Goal: Task Accomplishment & Management: Manage account settings

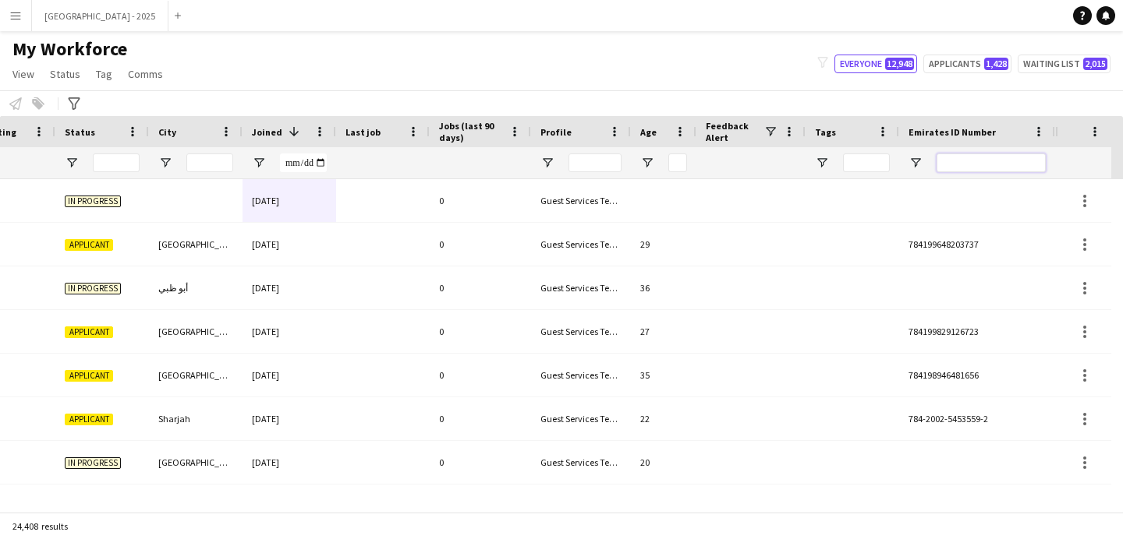
click at [1004, 165] on input "Emirates ID Number Filter Input" at bounding box center [990, 163] width 109 height 19
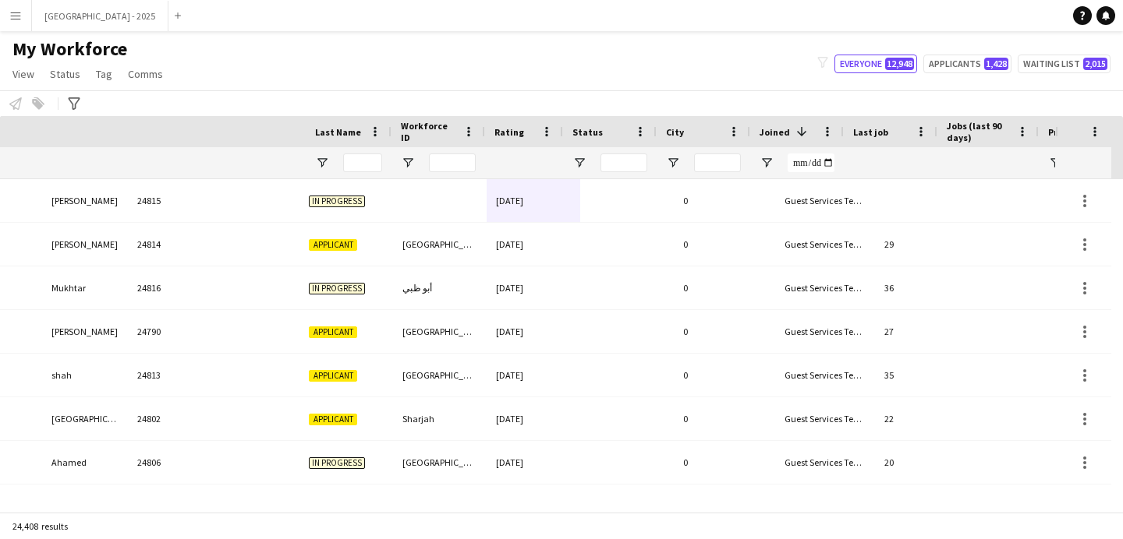
scroll to position [0, 30]
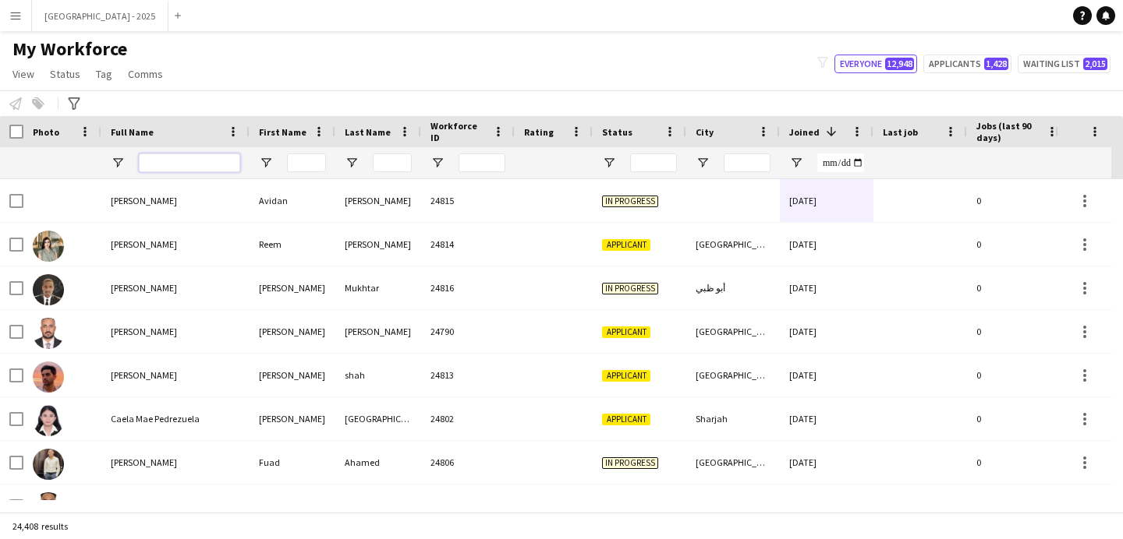
click at [235, 167] on input "Full Name Filter Input" at bounding box center [189, 163] width 101 height 19
paste input "****"
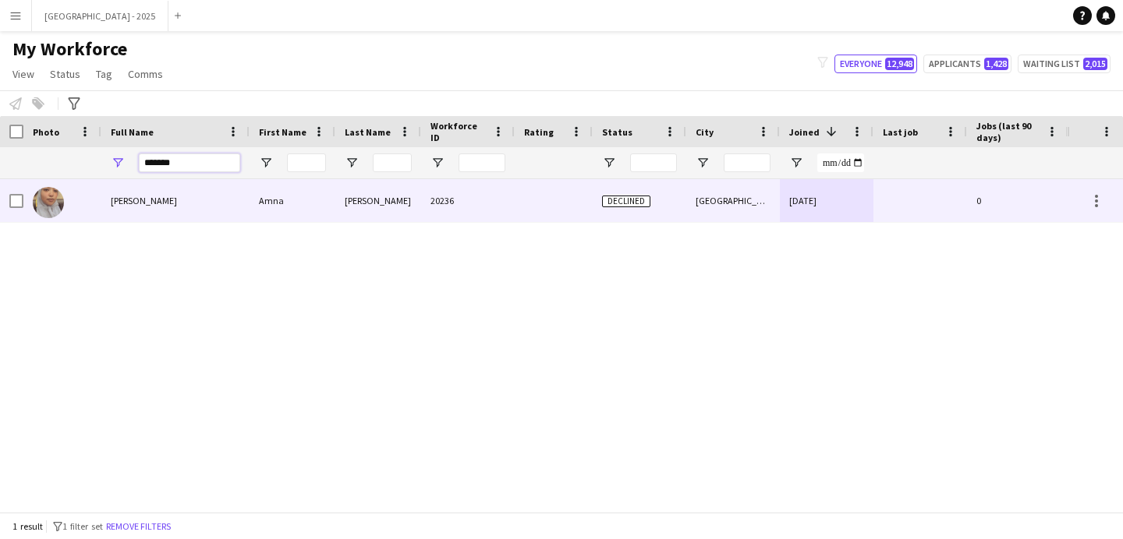
type input "*******"
drag, startPoint x: 111, startPoint y: 208, endPoint x: 695, endPoint y: 271, distance: 587.3
click at [110, 209] on div "[PERSON_NAME]" at bounding box center [175, 200] width 148 height 43
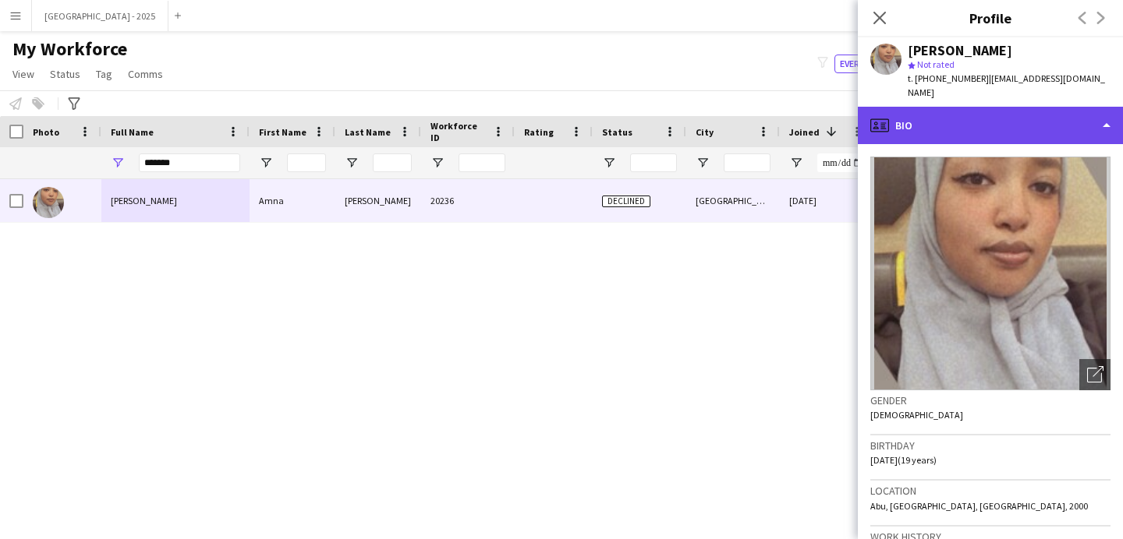
click at [919, 111] on div "profile Bio" at bounding box center [990, 125] width 265 height 37
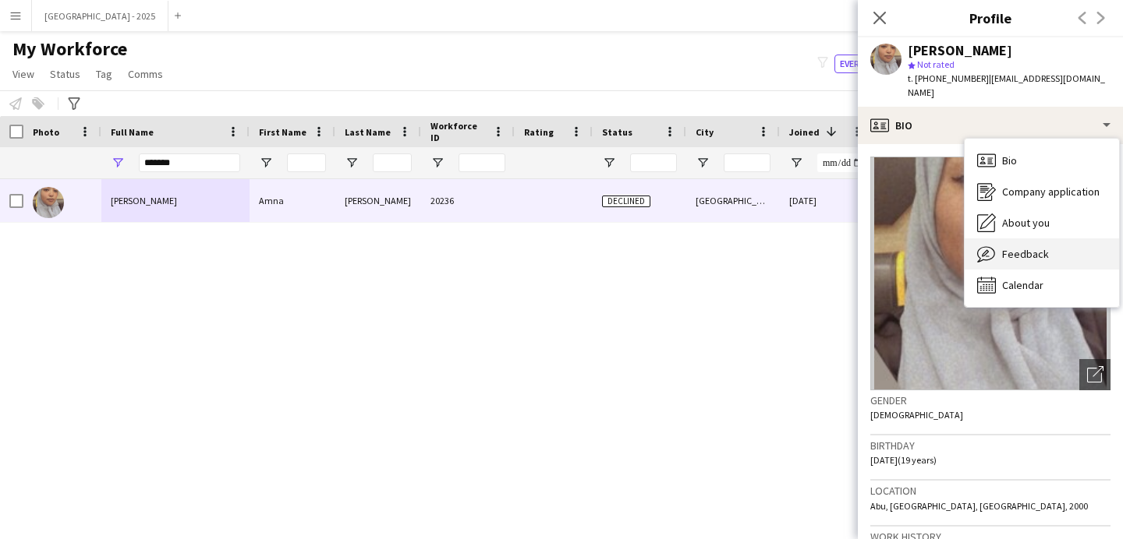
click at [1020, 247] on span "Feedback" at bounding box center [1025, 254] width 47 height 14
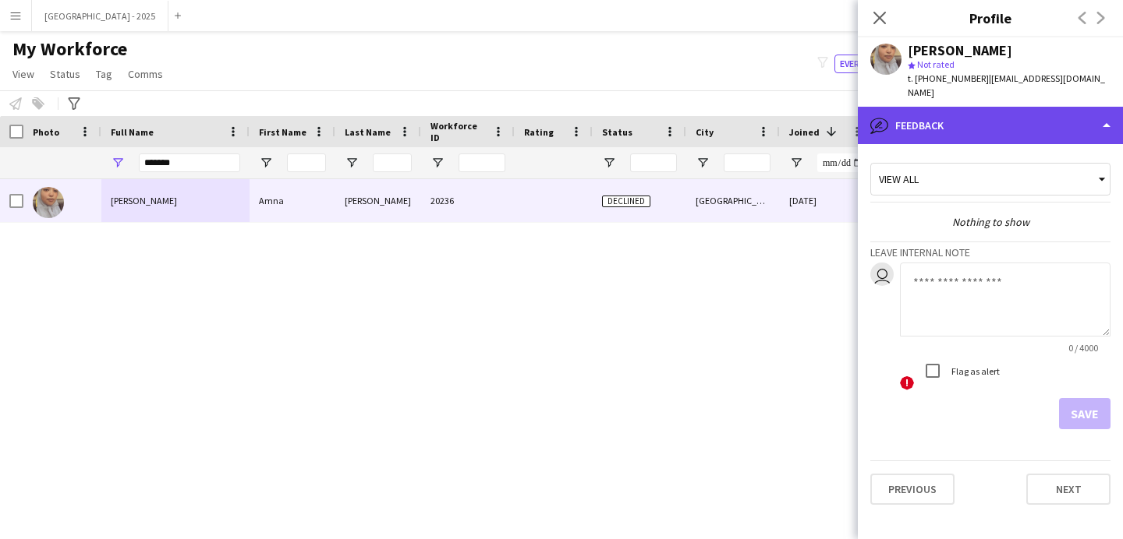
click at [923, 127] on div "bubble-pencil Feedback" at bounding box center [990, 125] width 265 height 37
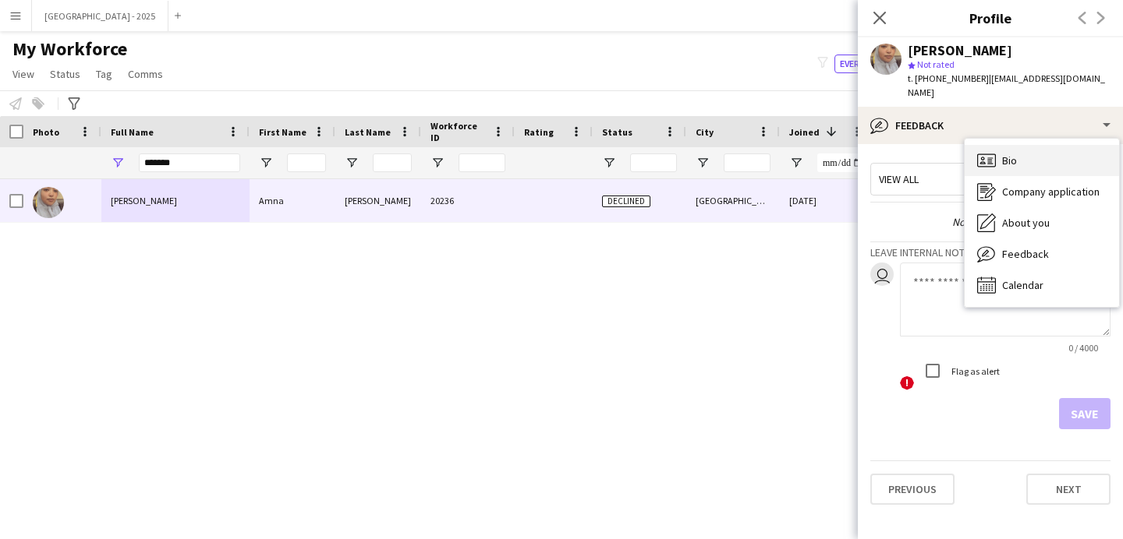
click at [982, 151] on icon "Bio" at bounding box center [986, 160] width 19 height 19
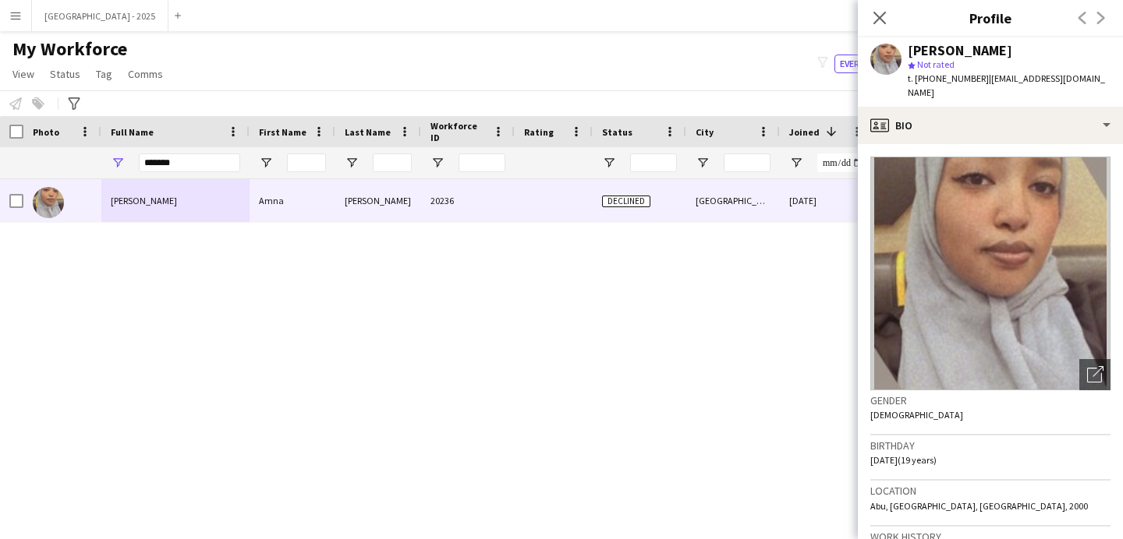
drag, startPoint x: 873, startPoint y: 20, endPoint x: 832, endPoint y: 51, distance: 51.8
click at [873, 20] on icon "Close pop-in" at bounding box center [879, 18] width 12 height 12
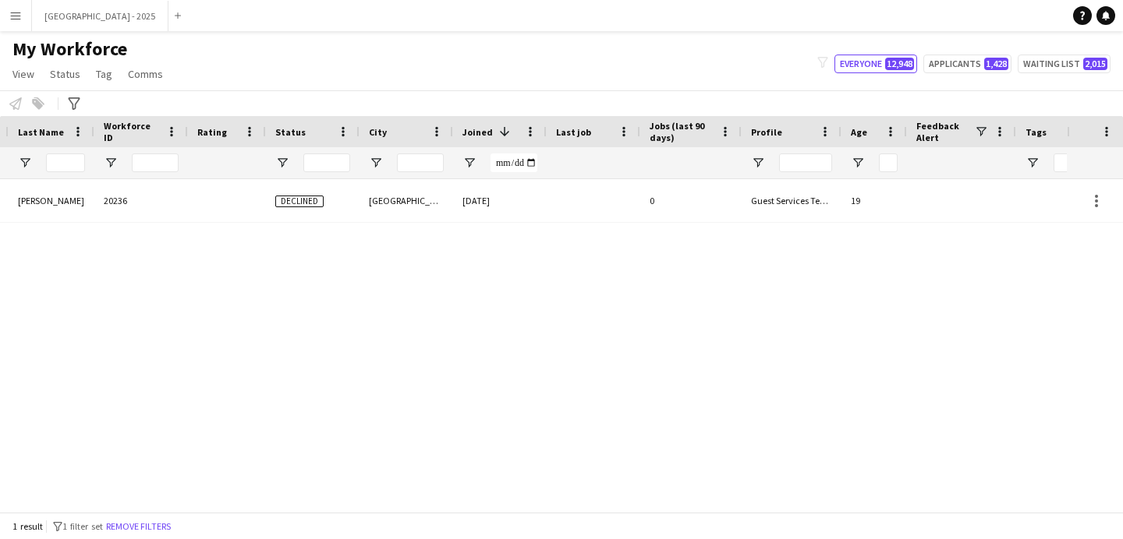
scroll to position [0, 525]
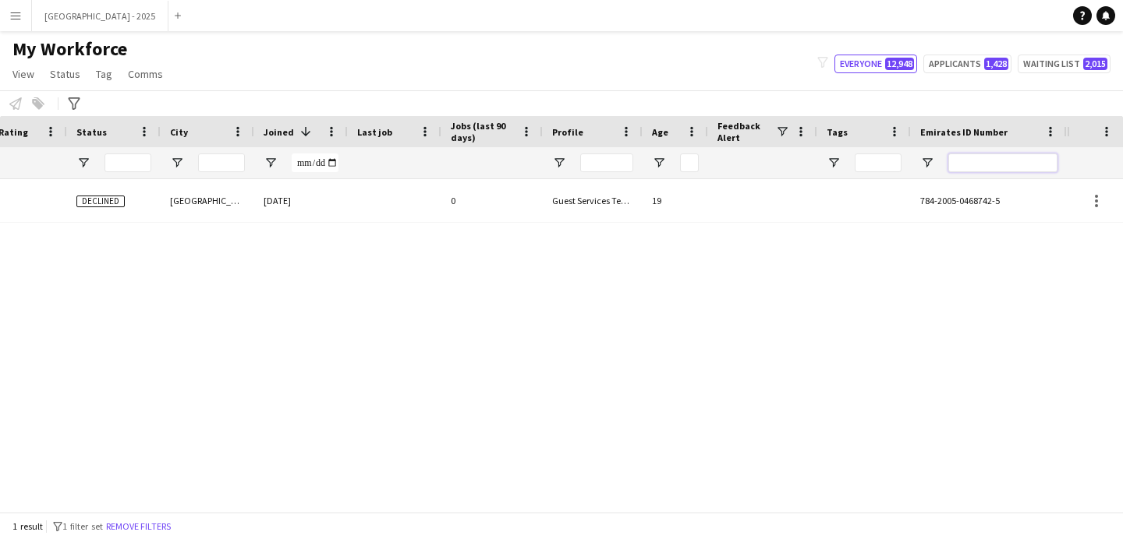
click at [1048, 163] on input "Emirates ID Number Filter Input" at bounding box center [1002, 163] width 109 height 19
paste input "*******"
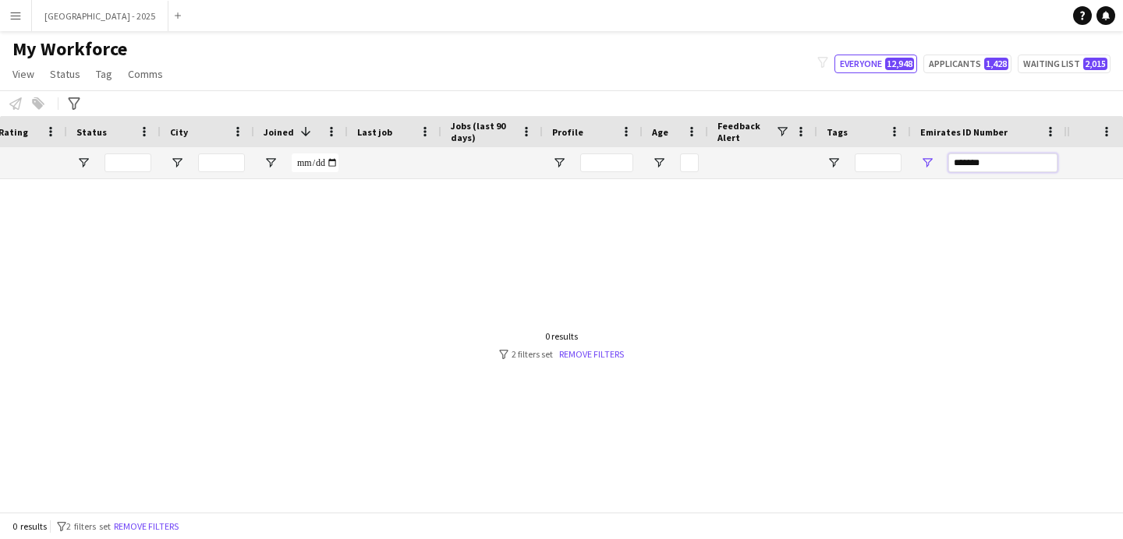
scroll to position [0, 292]
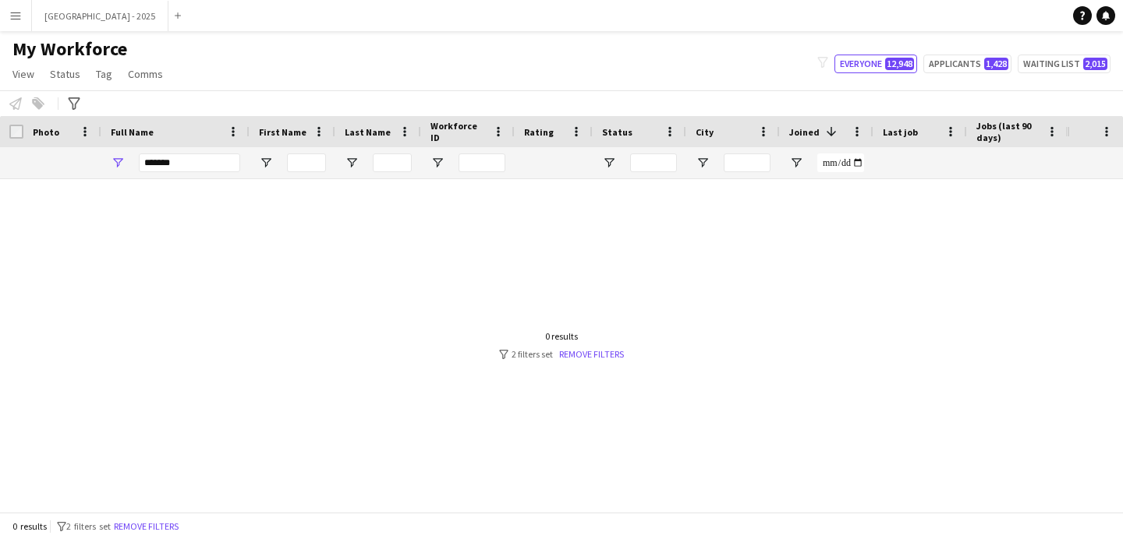
type input "*******"
click at [168, 171] on input "*******" at bounding box center [189, 163] width 101 height 19
click at [171, 169] on input "*******" at bounding box center [189, 163] width 101 height 19
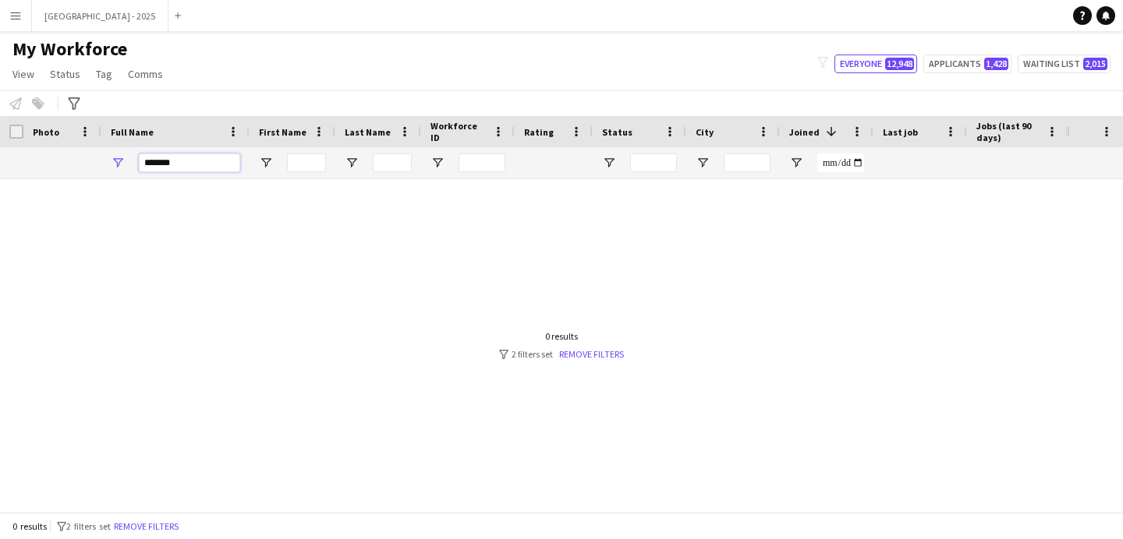
click at [171, 169] on input "*******" at bounding box center [189, 163] width 101 height 19
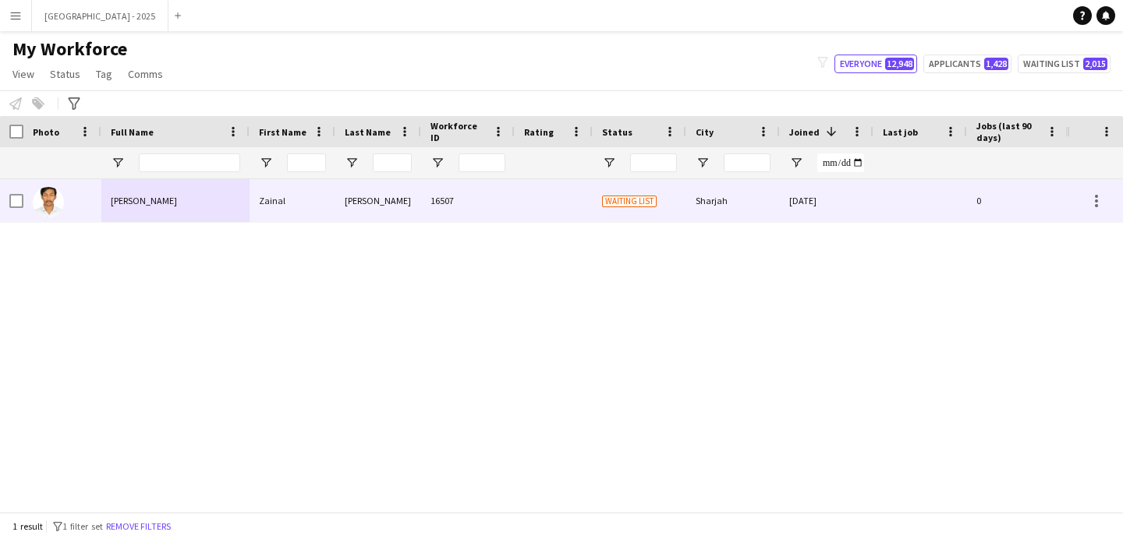
click at [161, 197] on div "[PERSON_NAME]" at bounding box center [175, 200] width 148 height 43
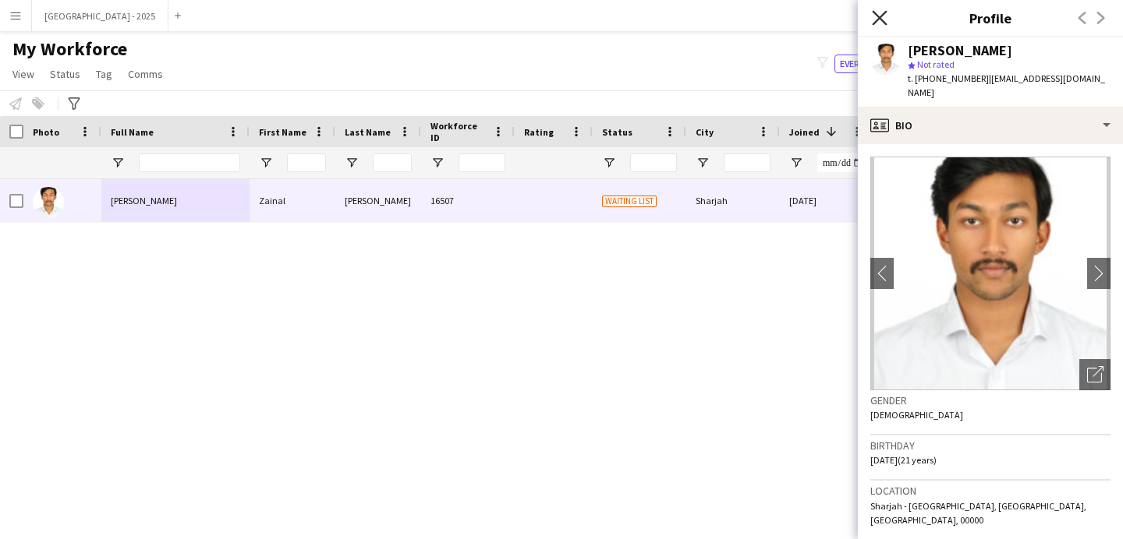
click at [884, 16] on icon "Close pop-in" at bounding box center [879, 17] width 15 height 15
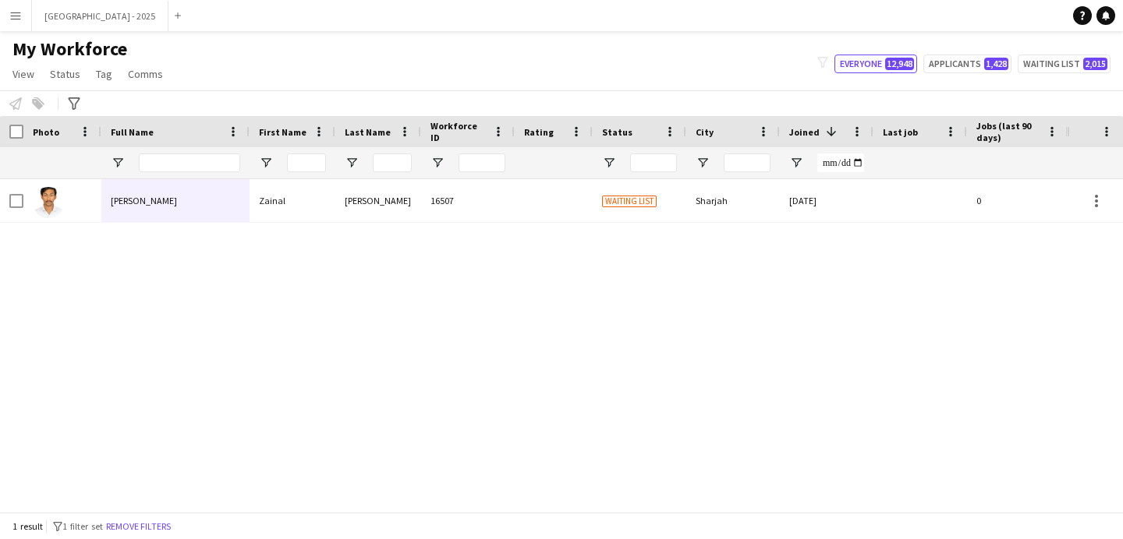
scroll to position [0, 525]
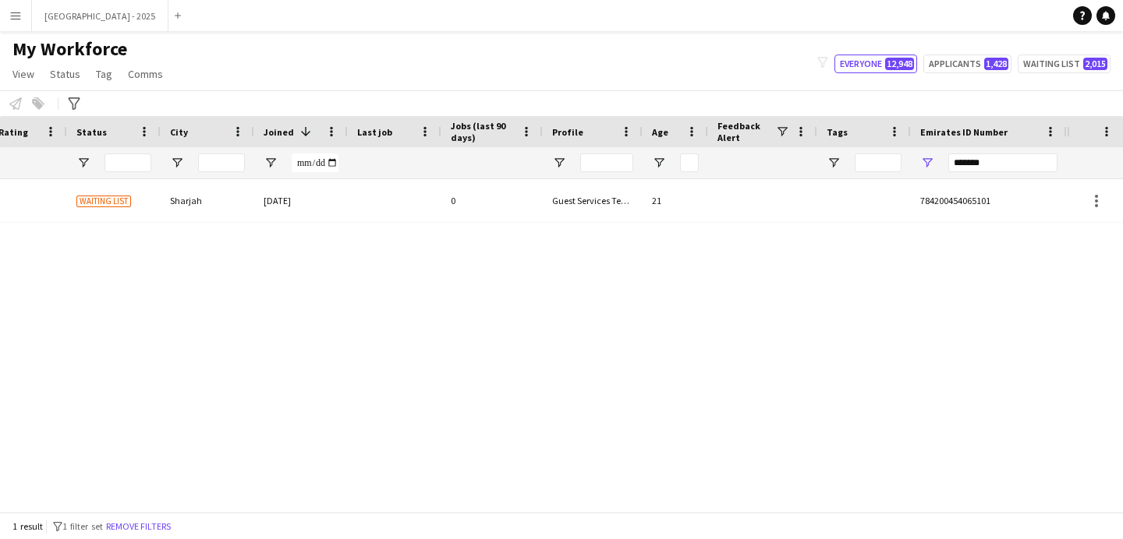
click at [1028, 164] on input "*******" at bounding box center [1002, 163] width 109 height 19
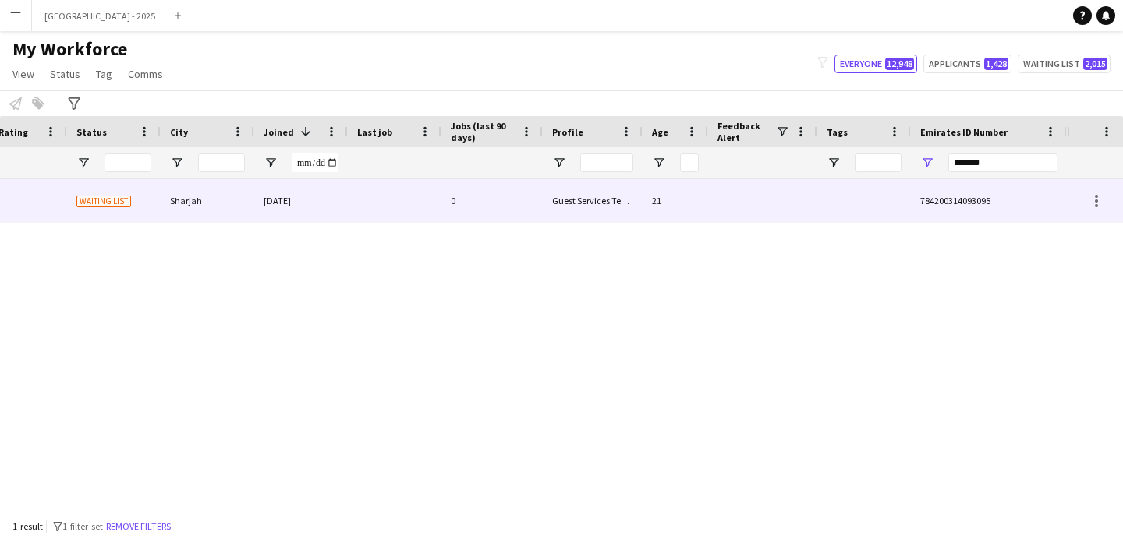
type input "*******"
click at [393, 212] on div at bounding box center [395, 200] width 94 height 43
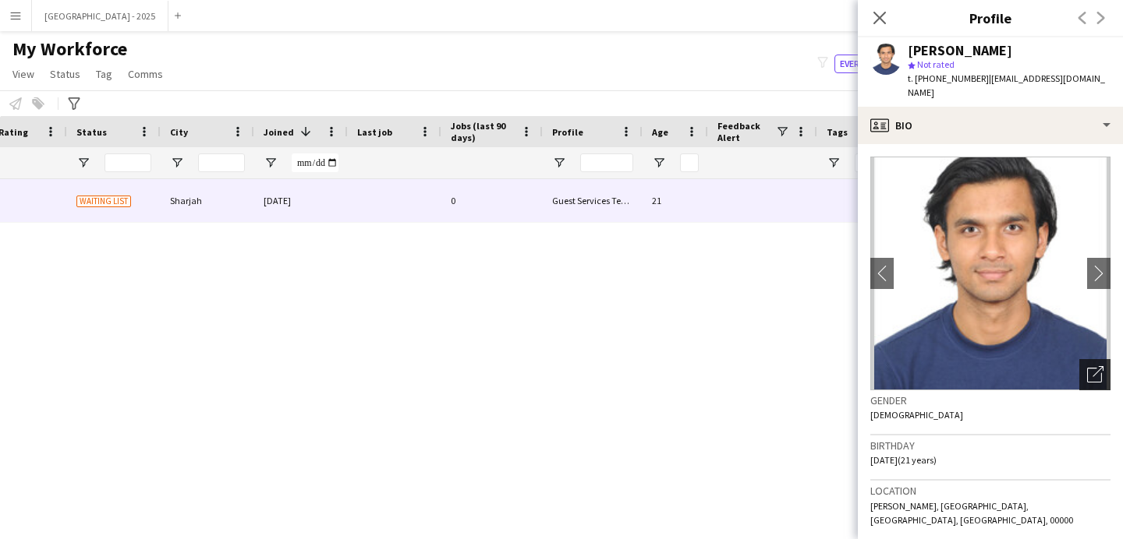
click at [1087, 372] on icon "Open photos pop-in" at bounding box center [1095, 374] width 16 height 16
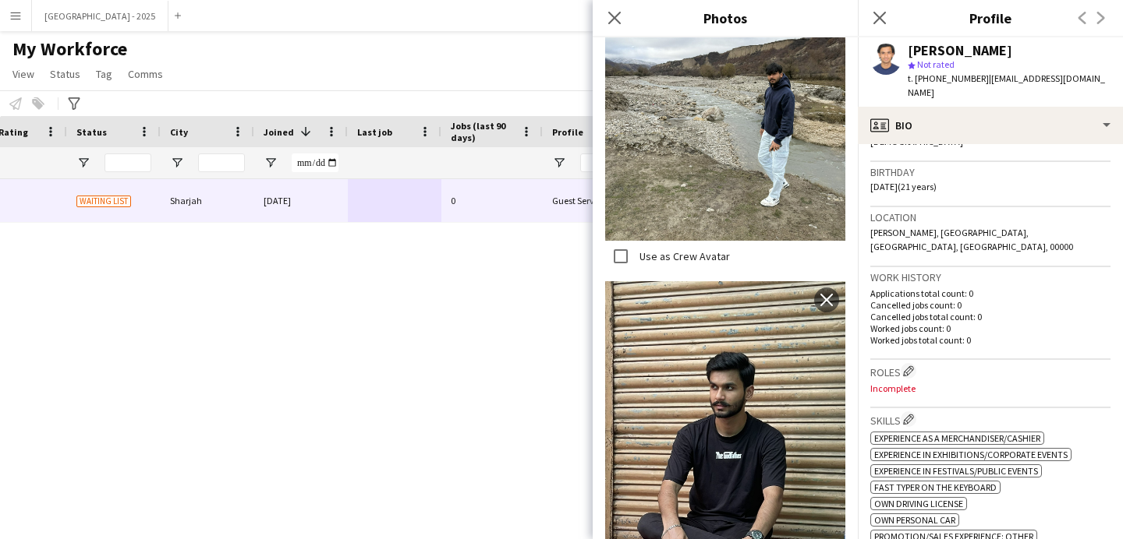
scroll to position [274, 0]
click at [908, 366] on app-icon "Edit crew company roles" at bounding box center [908, 371] width 11 height 11
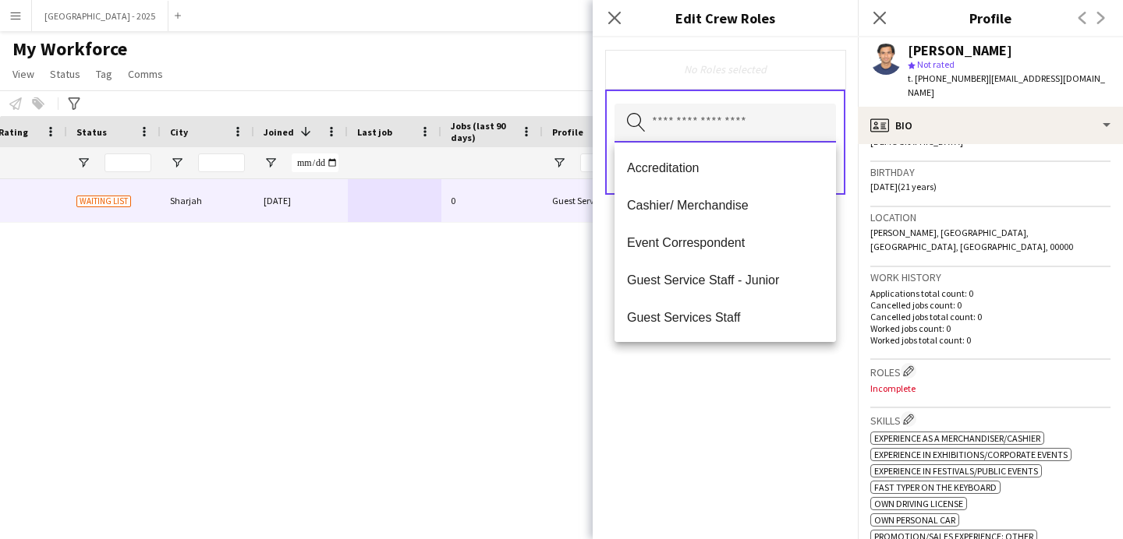
click at [767, 117] on input "text" at bounding box center [724, 123] width 221 height 39
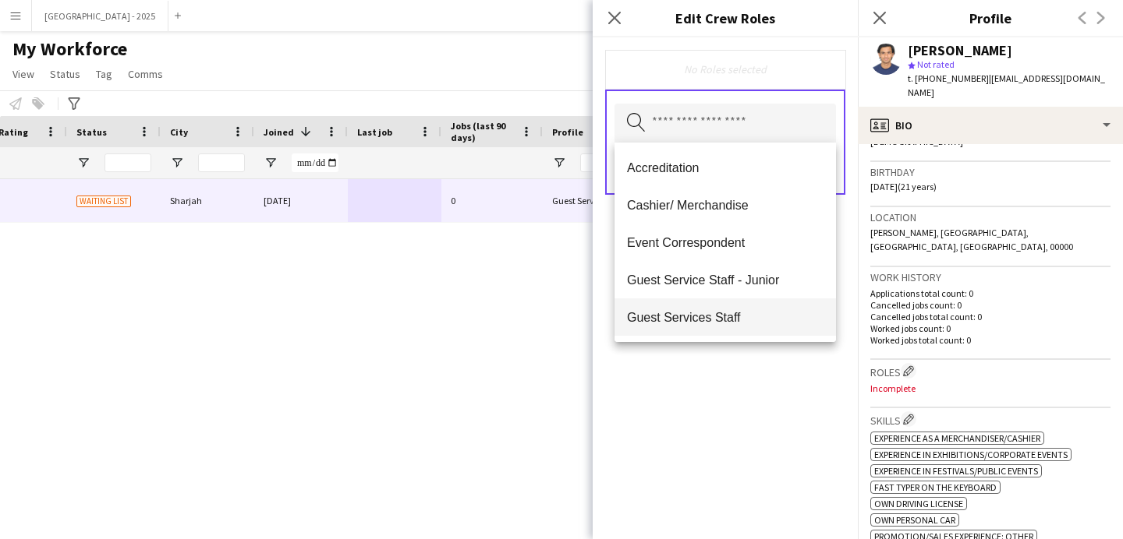
click at [726, 326] on mat-option "Guest Services Staff" at bounding box center [724, 317] width 221 height 37
click at [744, 323] on span "Guest Services Staff - Senior" at bounding box center [725, 318] width 196 height 15
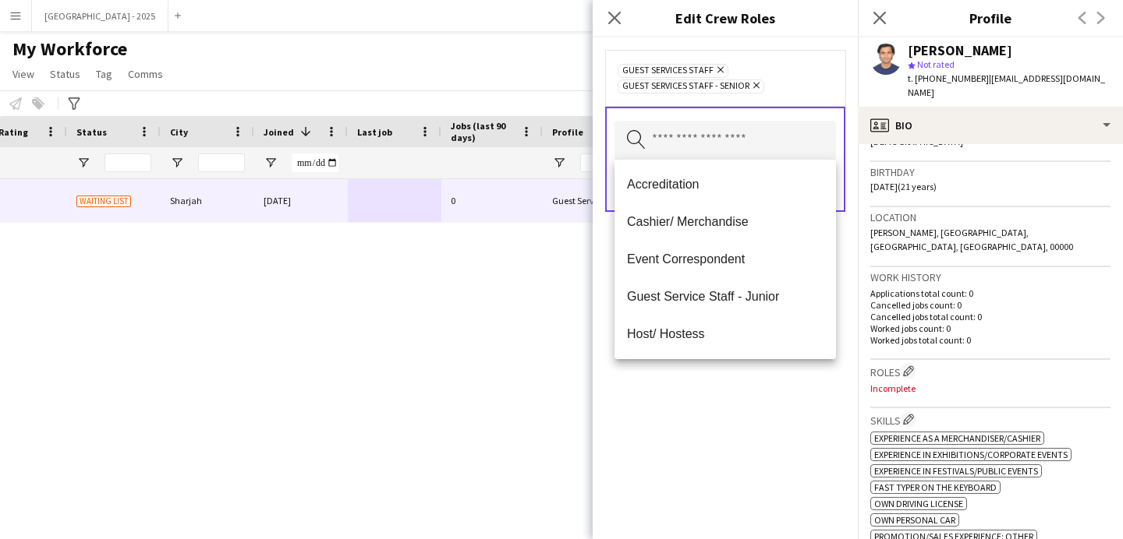
drag, startPoint x: 738, startPoint y: 390, endPoint x: 788, endPoint y: 254, distance: 144.5
click at [737, 389] on div "Guest Services Staff Remove Guest Services Staff - Senior Remove Search by role…" at bounding box center [724, 288] width 265 height 502
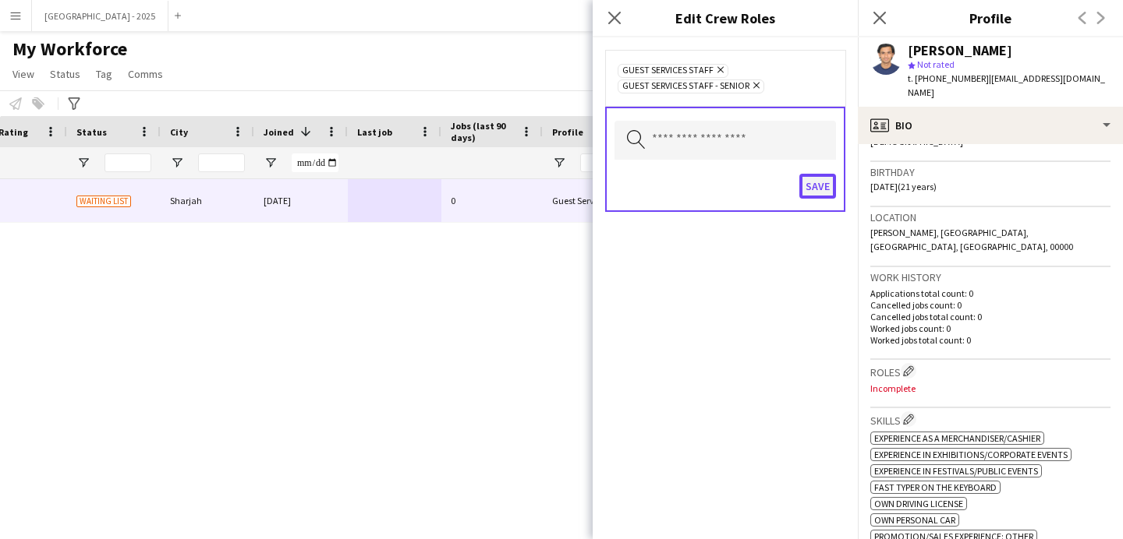
click at [822, 186] on button "Save" at bounding box center [817, 186] width 37 height 25
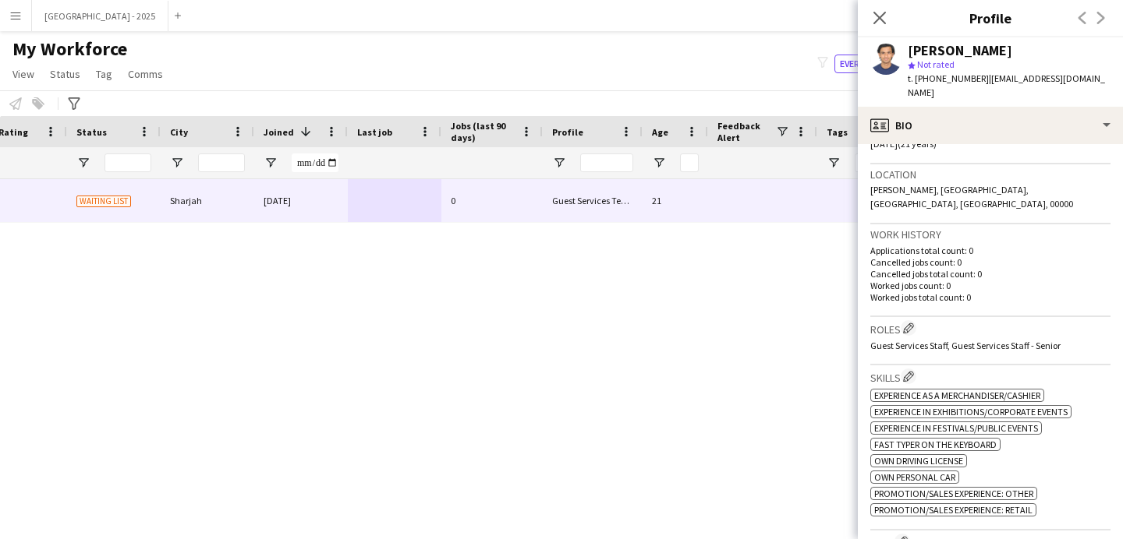
scroll to position [256, 0]
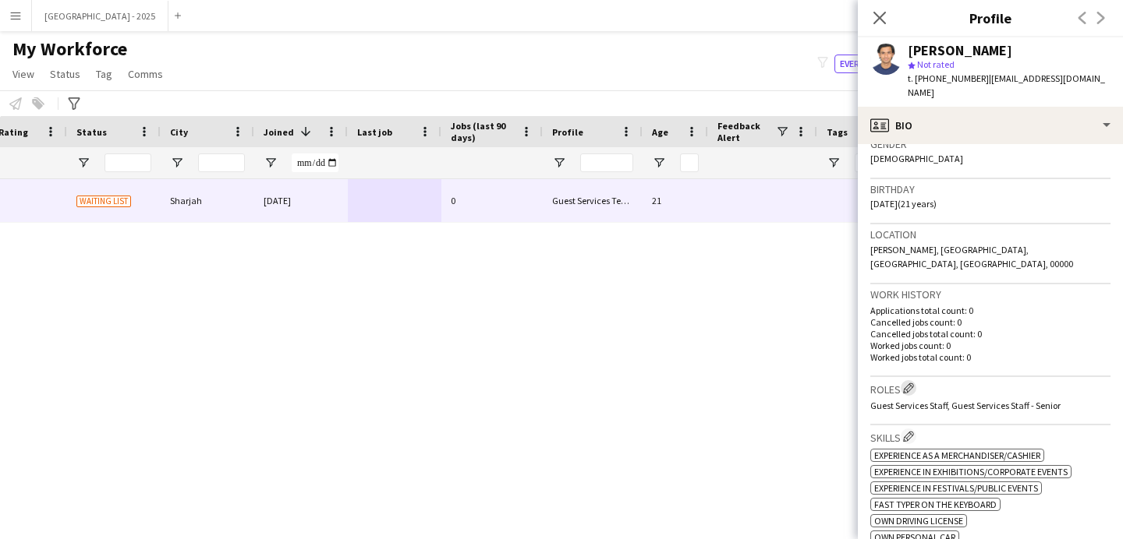
click at [904, 383] on app-icon "Edit crew company roles" at bounding box center [908, 388] width 11 height 11
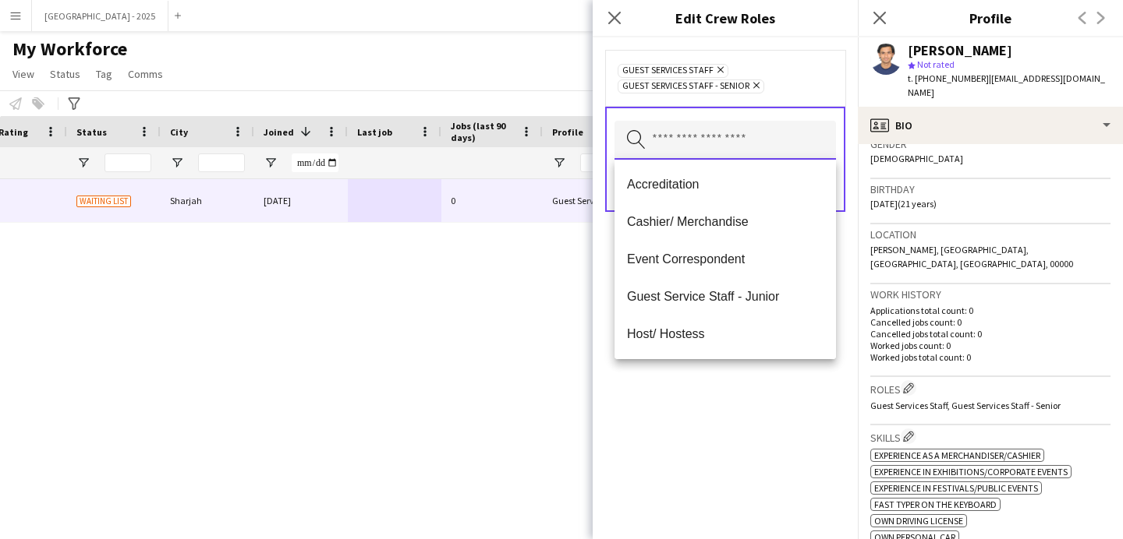
click at [725, 142] on input "text" at bounding box center [724, 140] width 221 height 39
click at [741, 227] on span "Cashier/ Merchandise" at bounding box center [725, 221] width 196 height 15
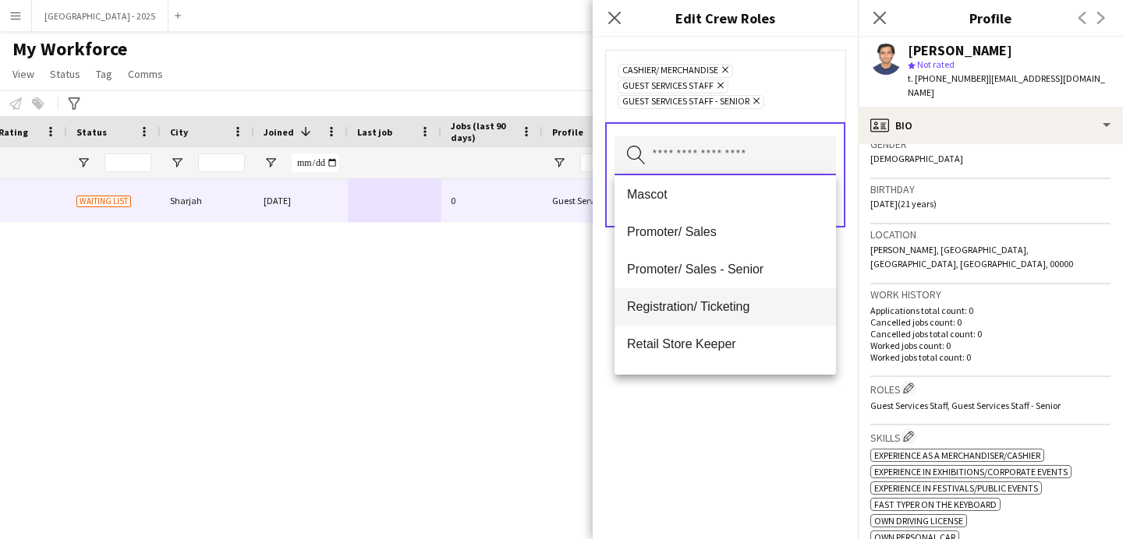
scroll to position [248, 0]
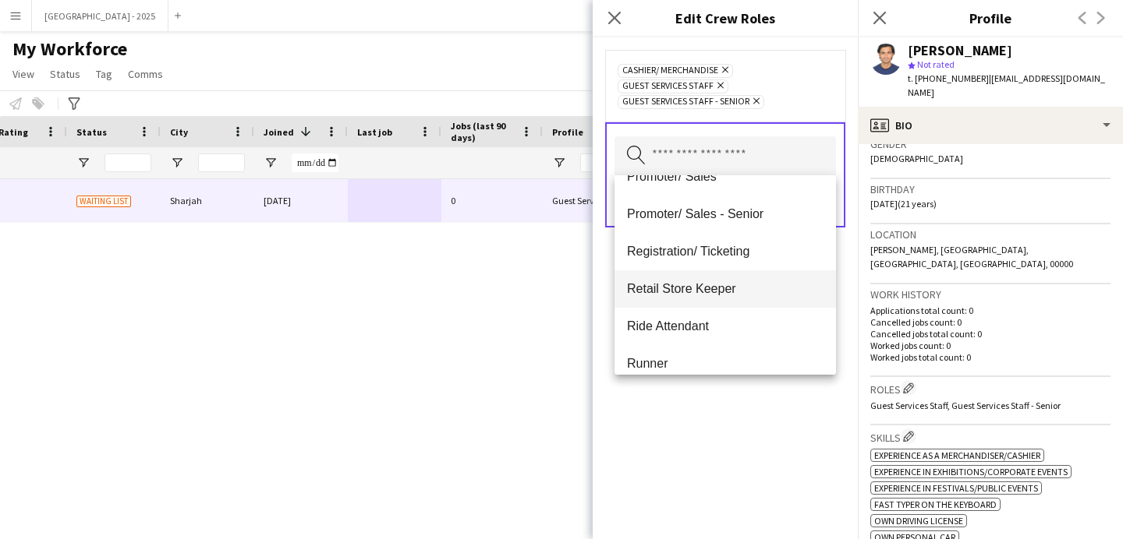
click at [719, 302] on mat-option "Retail Store Keeper" at bounding box center [724, 289] width 221 height 37
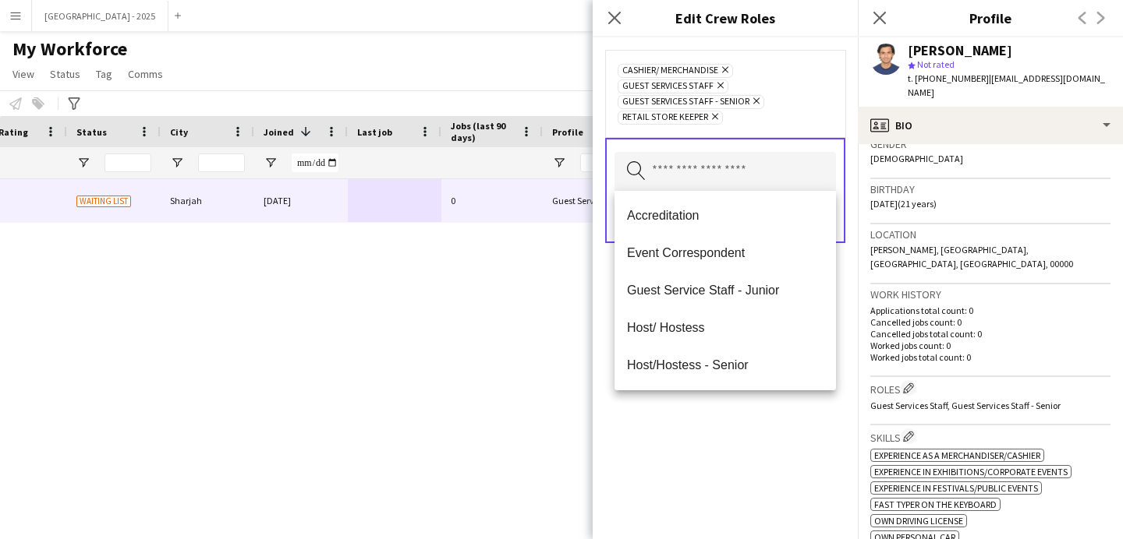
click at [741, 404] on div "Cashier/ Merchandise Remove Guest Services Staff Remove Guest Services Staff - …" at bounding box center [724, 288] width 265 height 502
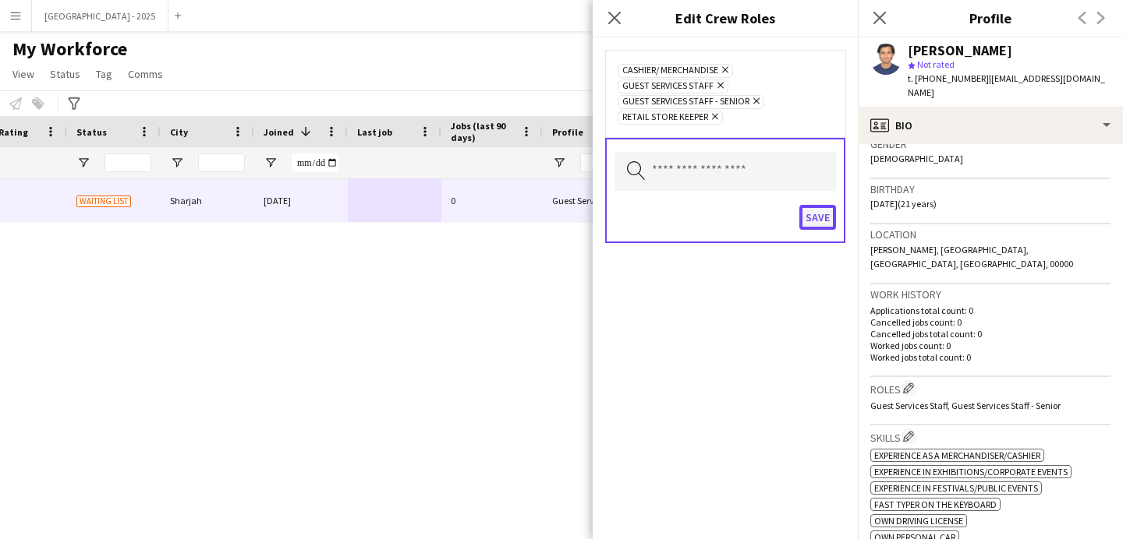
click at [824, 224] on button "Save" at bounding box center [817, 217] width 37 height 25
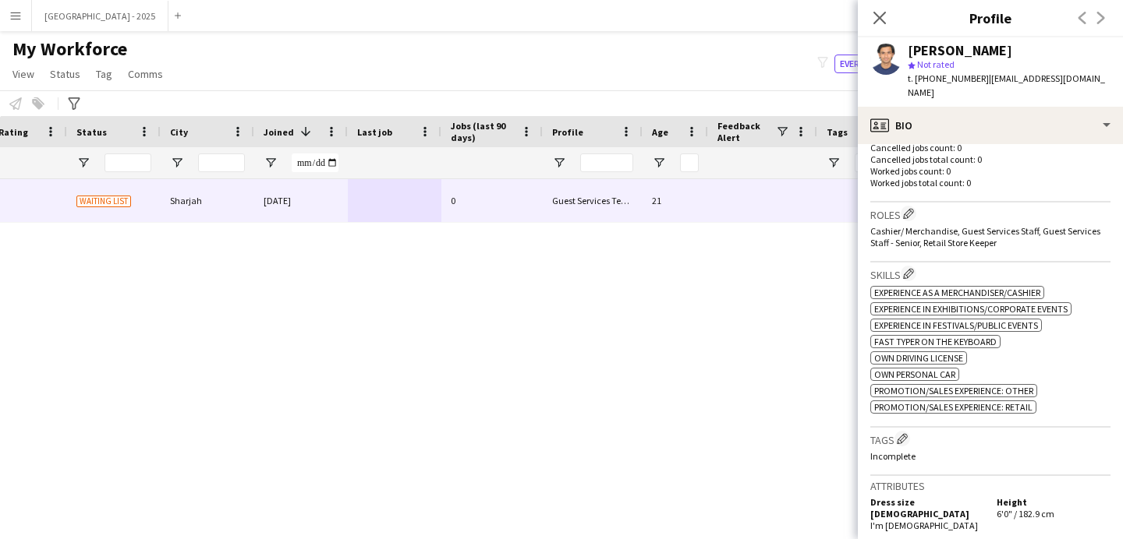
scroll to position [411, 0]
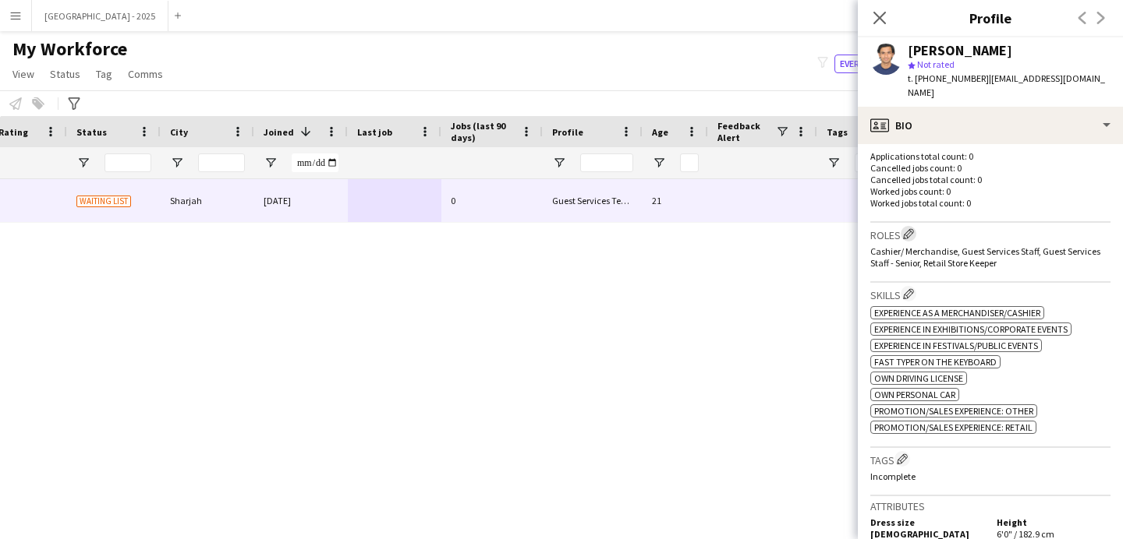
click at [912, 228] on app-icon "Edit crew company roles" at bounding box center [908, 233] width 11 height 11
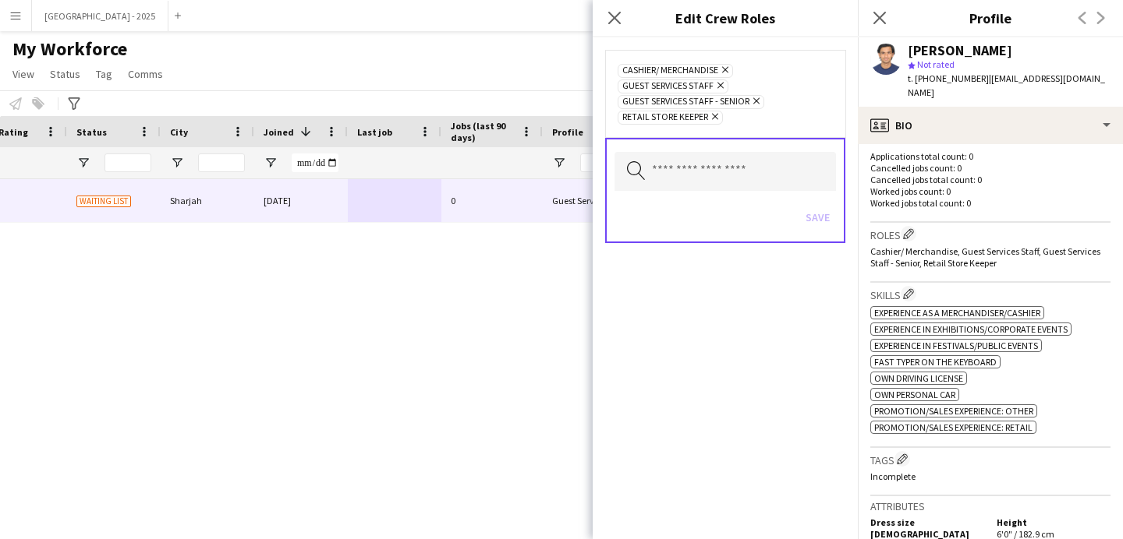
click at [759, 100] on icon "Remove" at bounding box center [754, 101] width 10 height 10
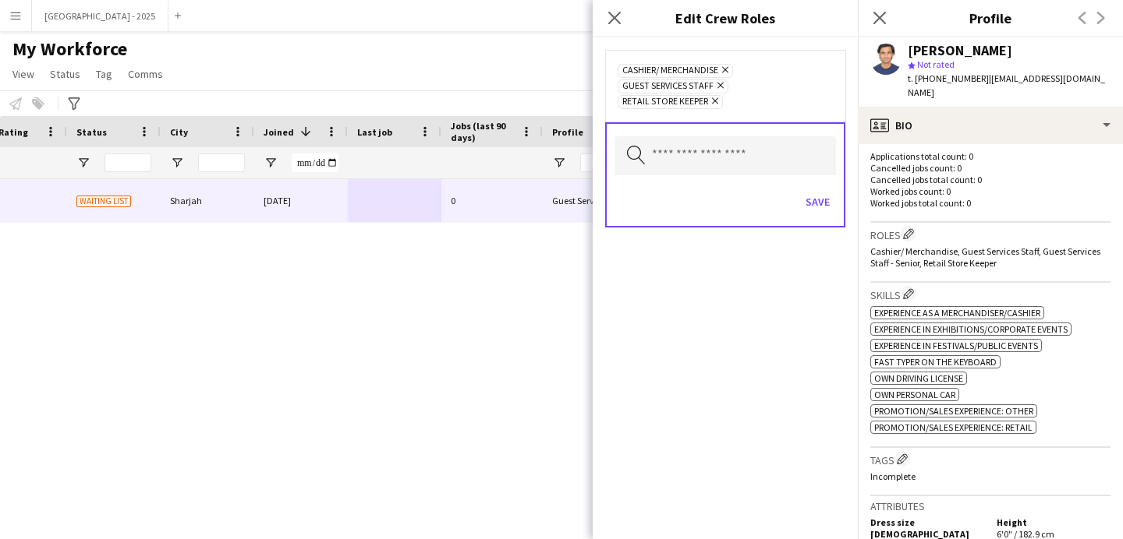
click at [815, 176] on div "Search by role type Save" at bounding box center [725, 174] width 240 height 105
click at [817, 191] on button "Save" at bounding box center [817, 201] width 37 height 25
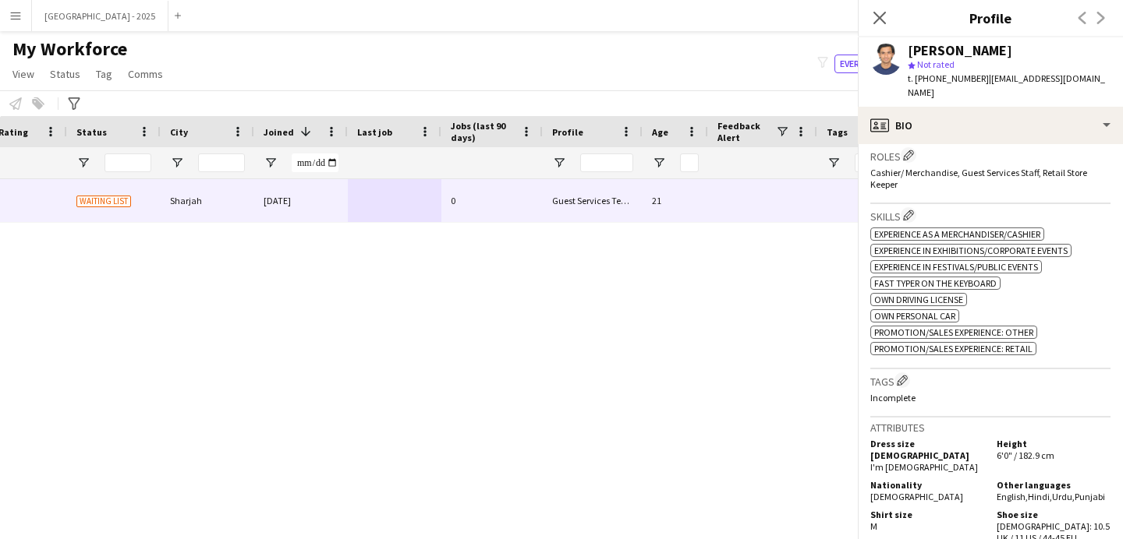
scroll to position [710, 0]
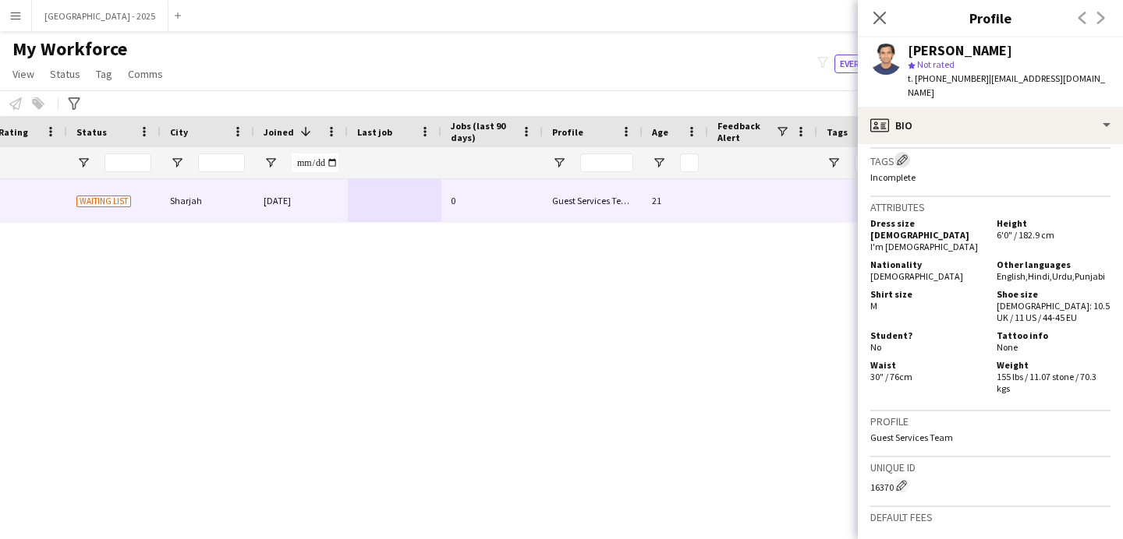
click at [903, 154] on app-icon "Edit crew company tags" at bounding box center [902, 159] width 11 height 11
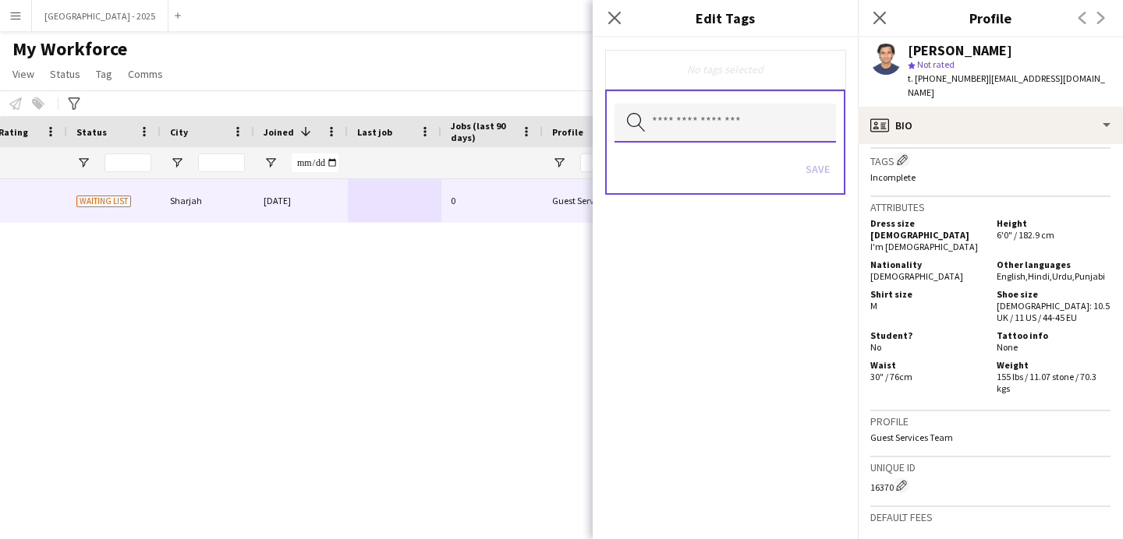
click at [735, 122] on input "text" at bounding box center [724, 123] width 221 height 39
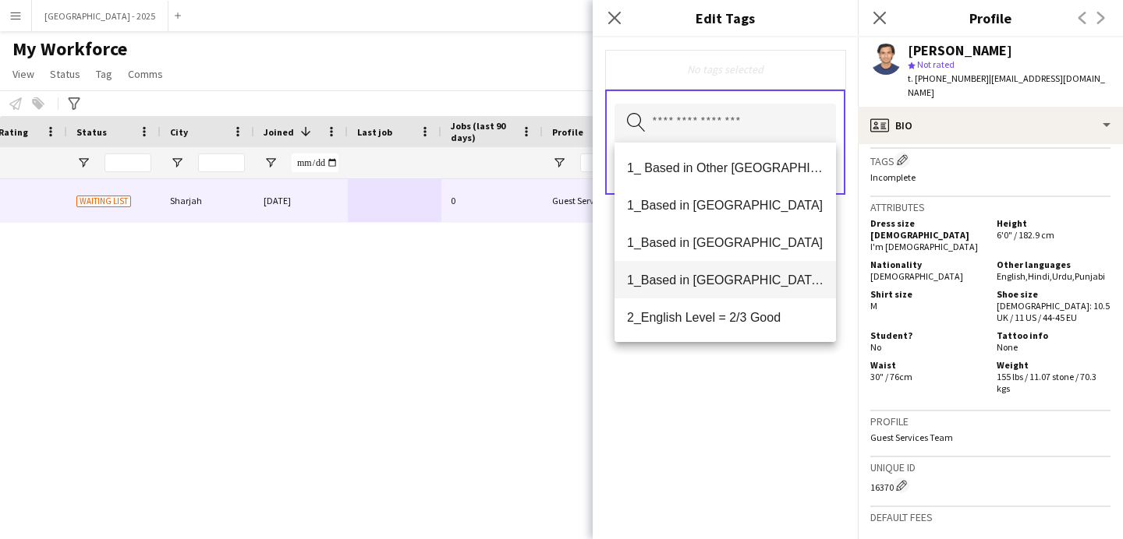
click at [746, 276] on span "1_Based in [GEOGRAPHIC_DATA]/[GEOGRAPHIC_DATA]/Ajman" at bounding box center [725, 280] width 196 height 15
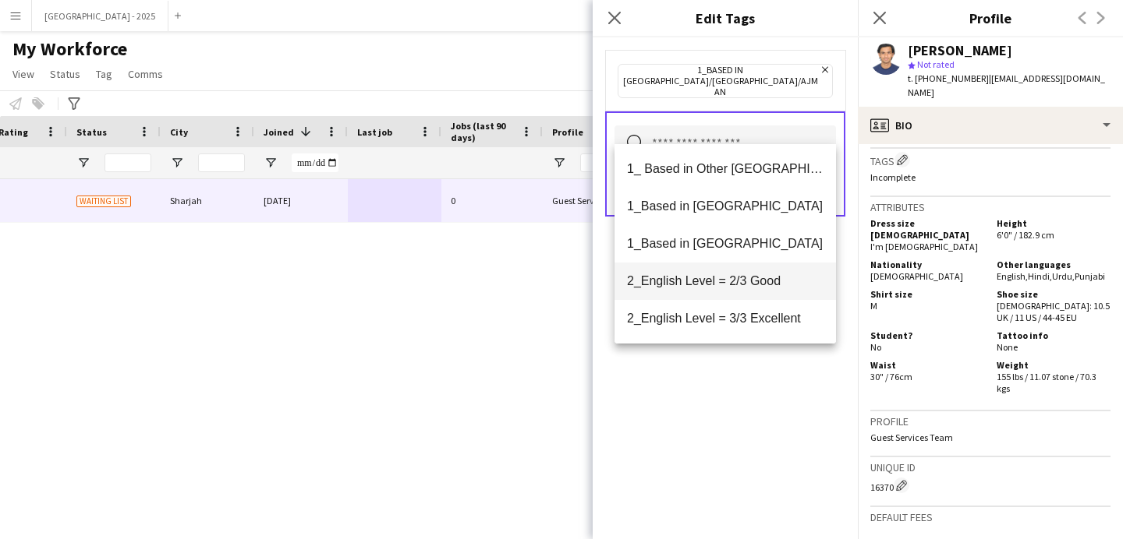
click at [749, 284] on span "2_English Level = 2/3 Good" at bounding box center [725, 281] width 196 height 15
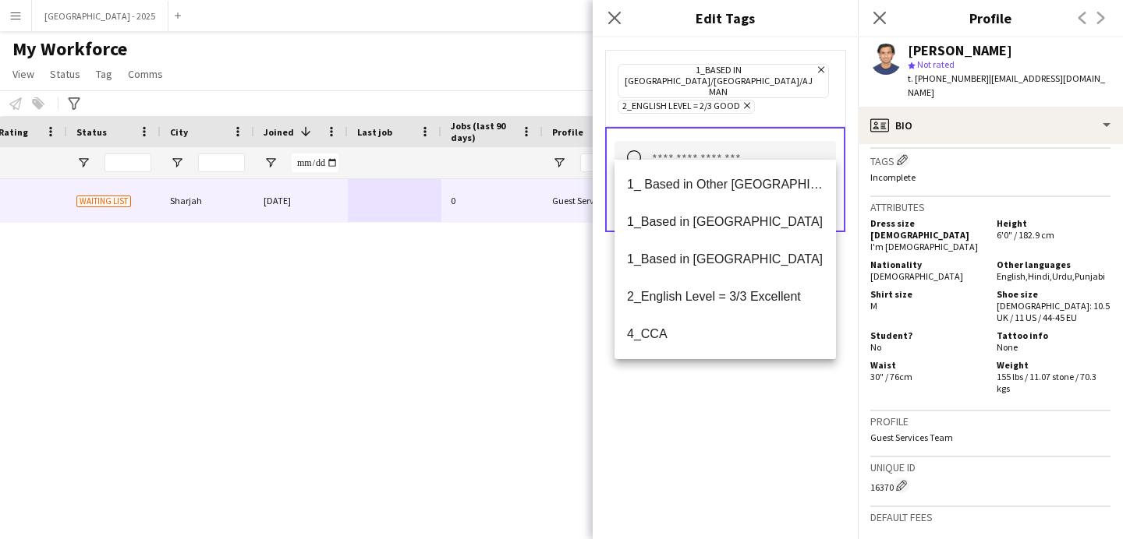
click at [795, 377] on div "1_Based in [GEOGRAPHIC_DATA]/[GEOGRAPHIC_DATA]/Ajman Remove 2_English Level = 2…" at bounding box center [724, 288] width 265 height 502
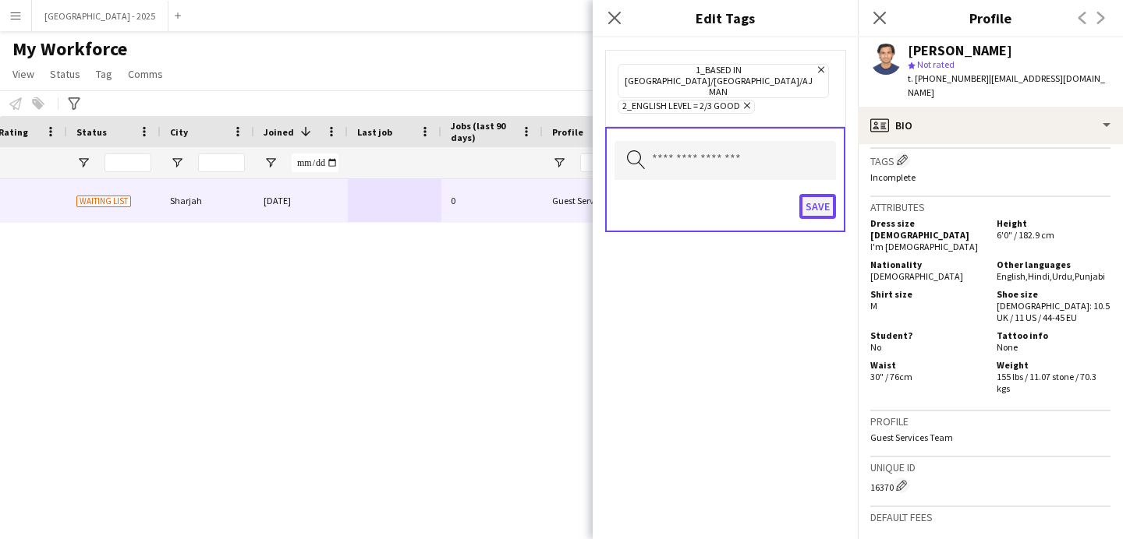
click at [820, 194] on button "Save" at bounding box center [817, 206] width 37 height 25
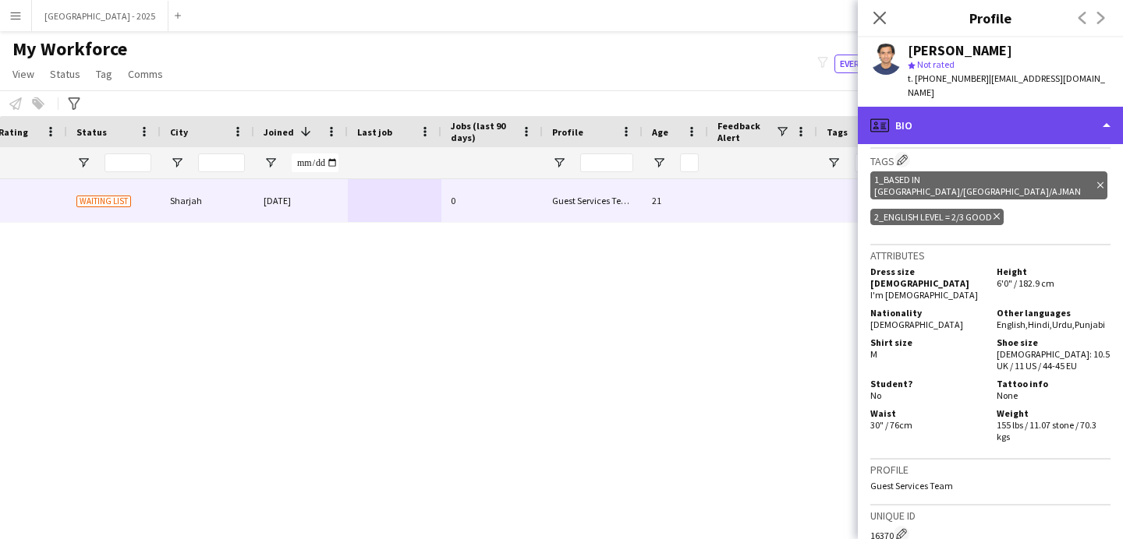
click at [941, 112] on div "profile Bio" at bounding box center [990, 125] width 265 height 37
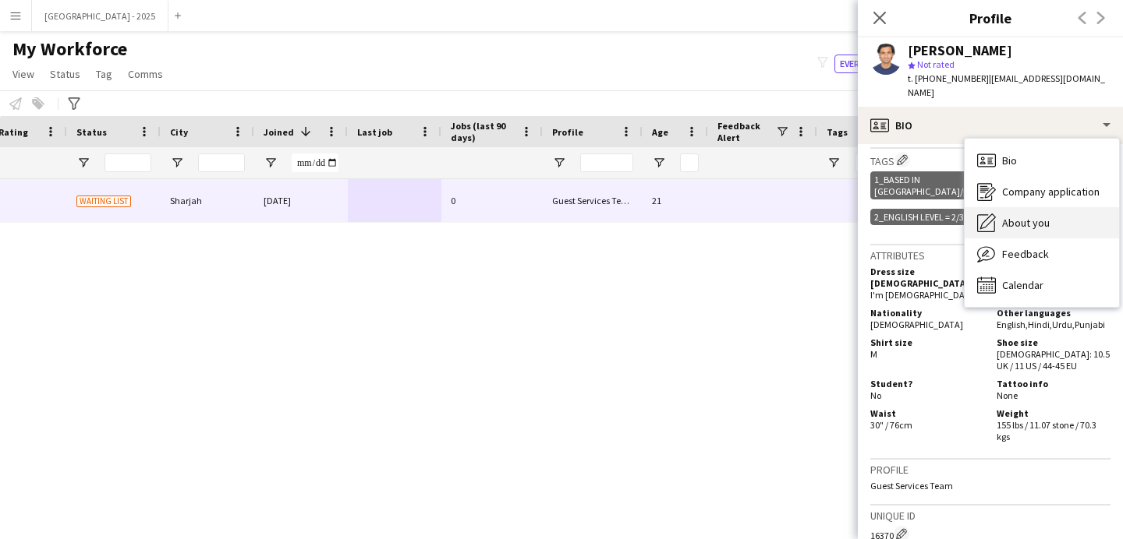
click at [1022, 220] on span "About you" at bounding box center [1026, 223] width 48 height 14
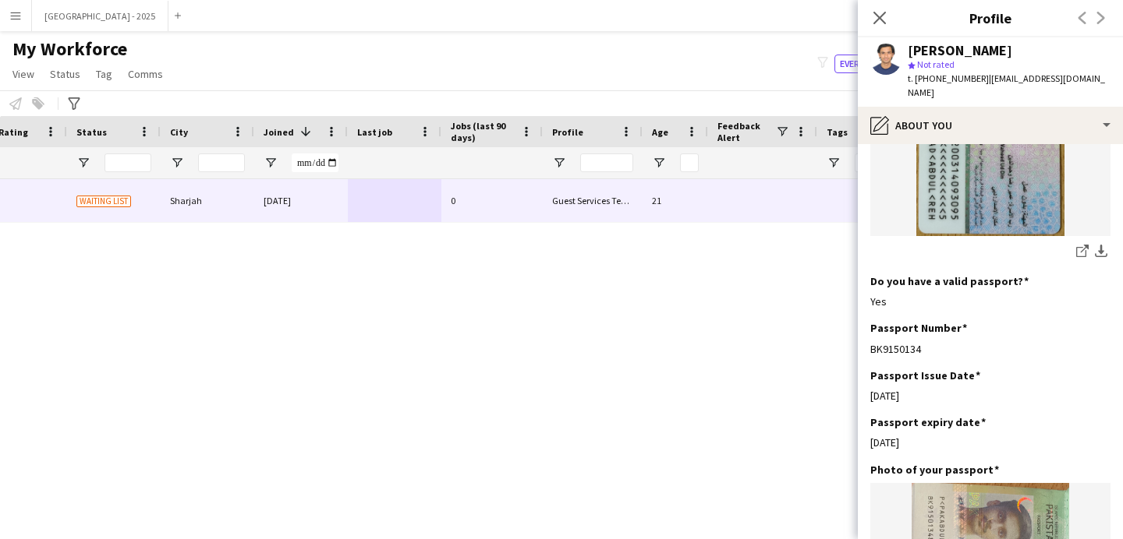
scroll to position [1261, 0]
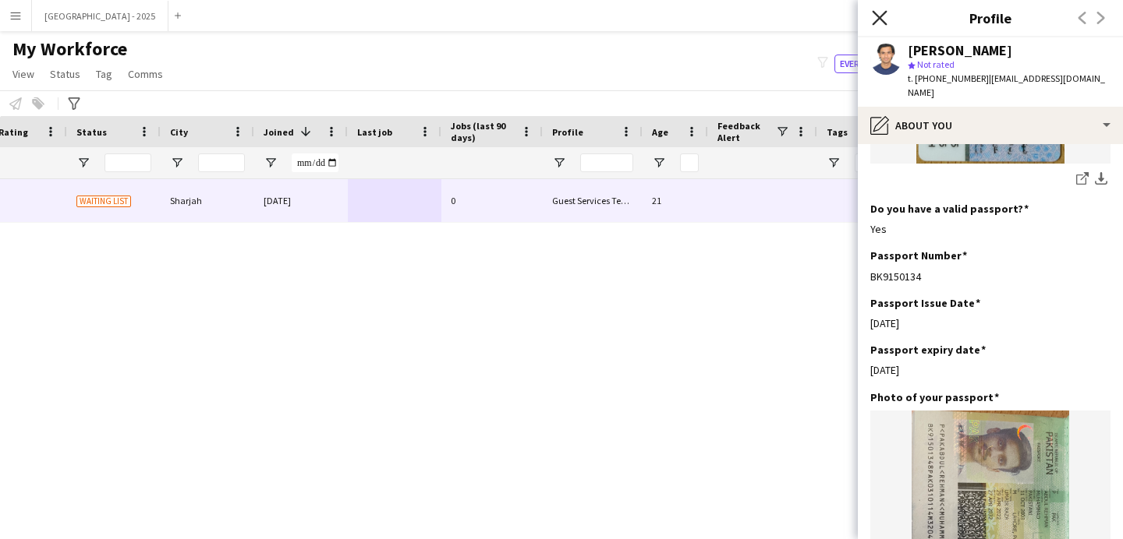
click at [881, 20] on icon at bounding box center [879, 17] width 15 height 15
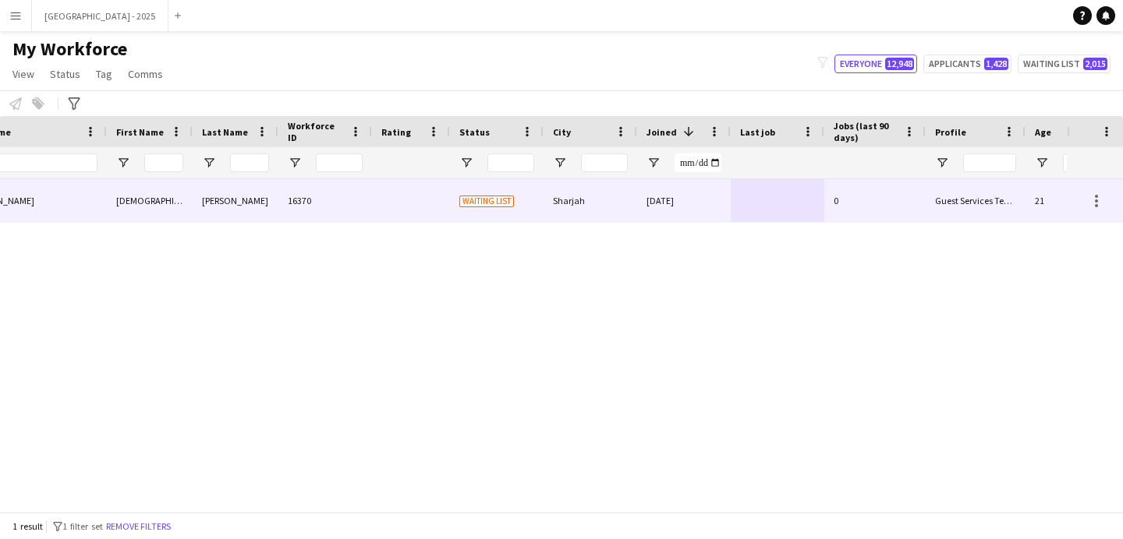
scroll to position [0, 0]
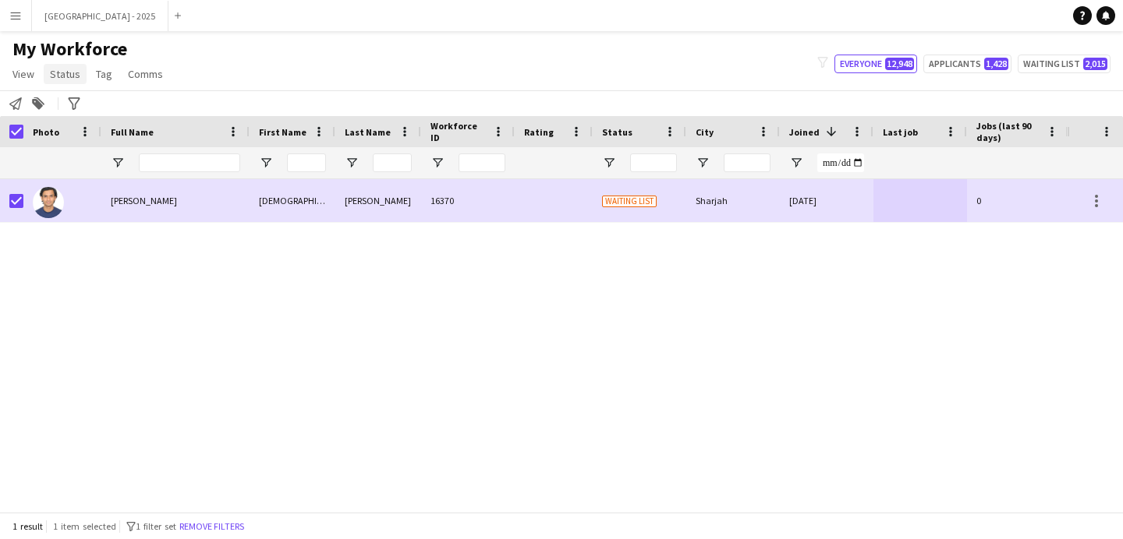
click at [69, 70] on span "Status" at bounding box center [65, 74] width 30 height 14
click at [73, 106] on span "Edit" at bounding box center [66, 108] width 18 height 14
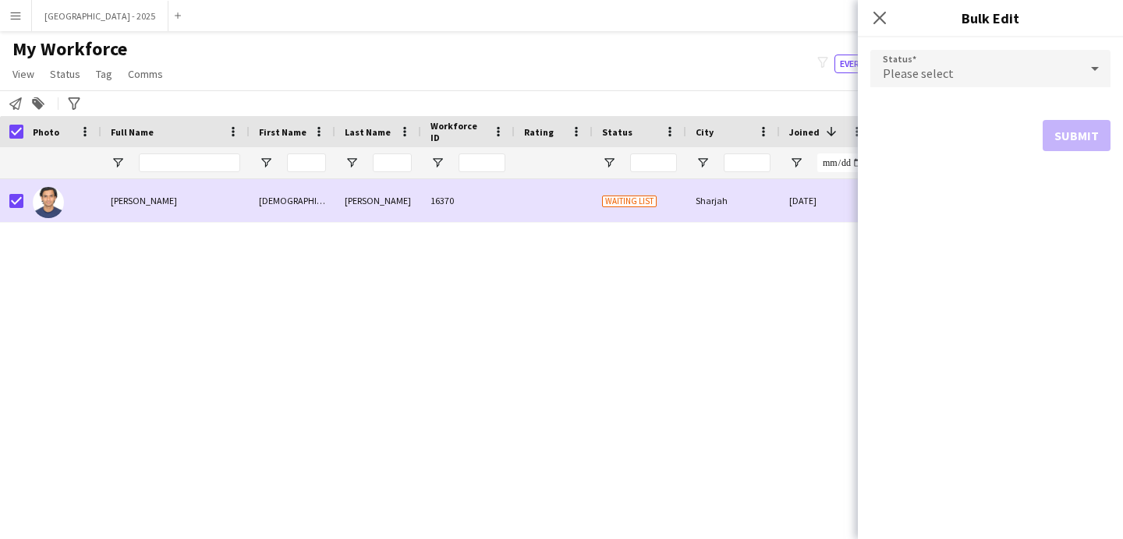
click at [892, 81] on div "Please select" at bounding box center [974, 68] width 209 height 37
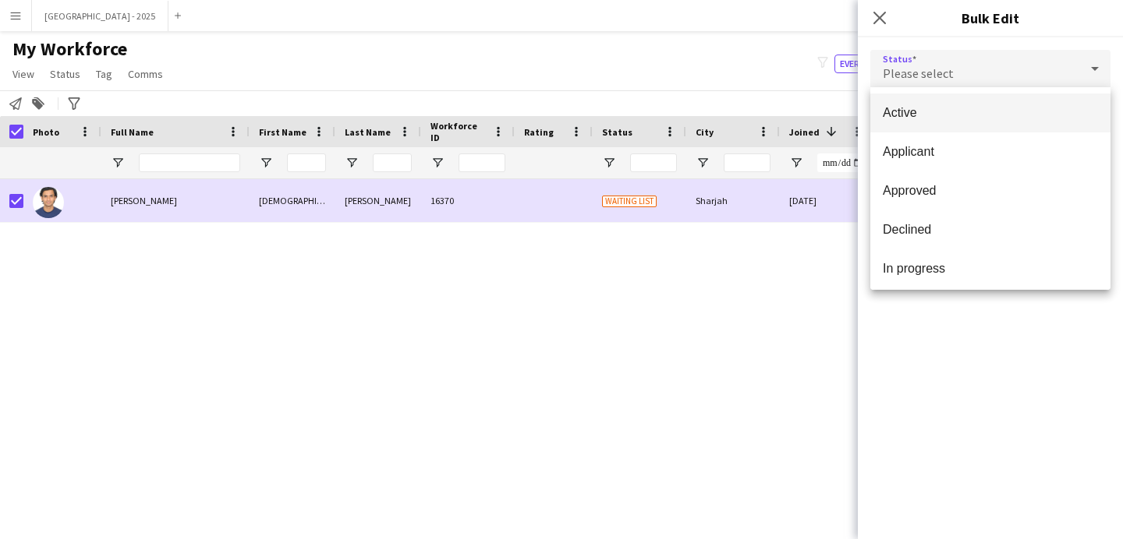
click at [905, 117] on span "Active" at bounding box center [989, 112] width 215 height 15
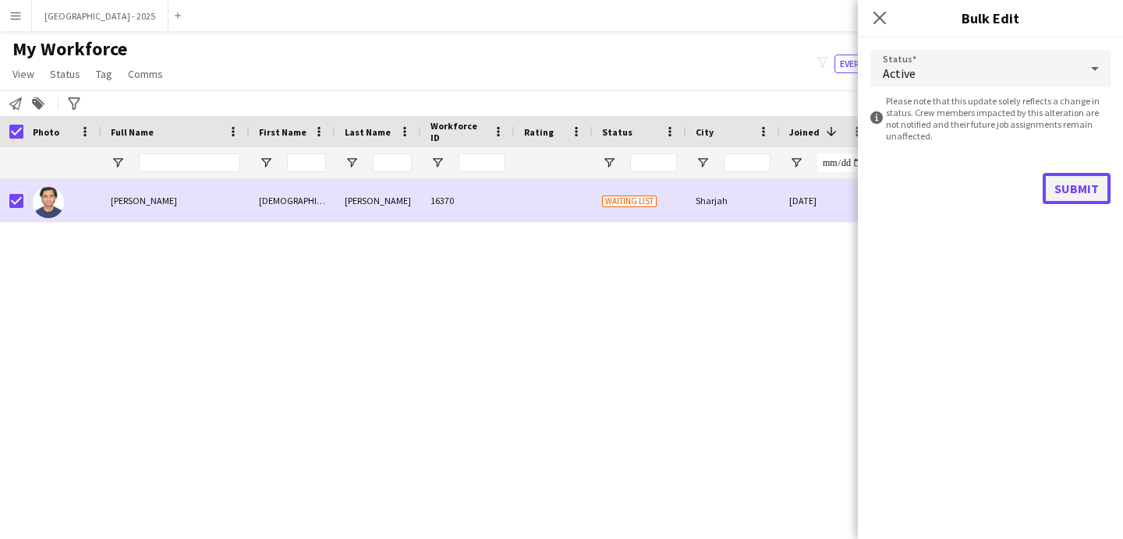
click at [1048, 190] on button "Submit" at bounding box center [1076, 188] width 68 height 31
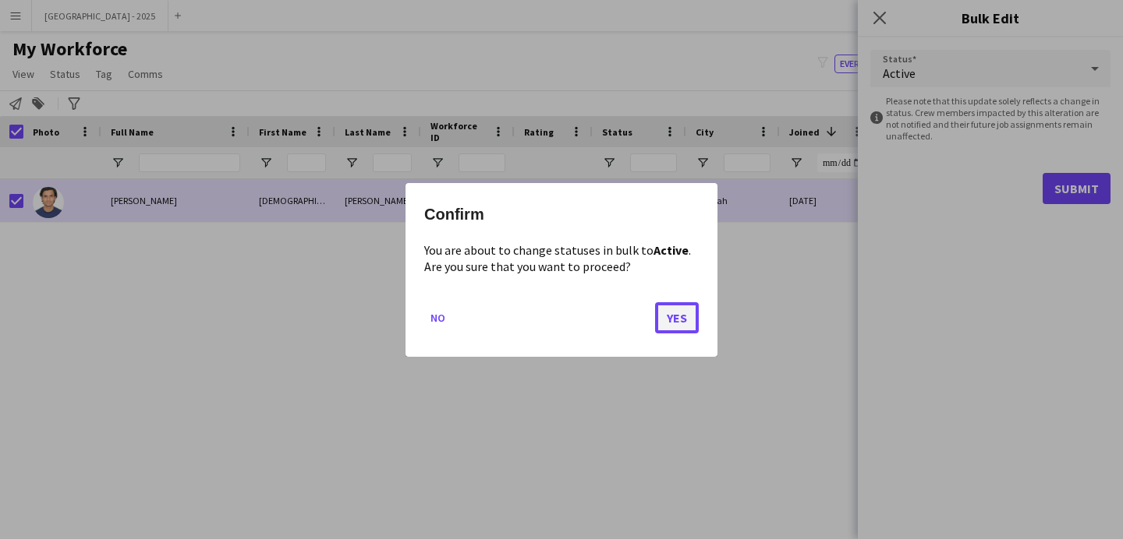
click at [657, 318] on button "Yes" at bounding box center [677, 317] width 44 height 31
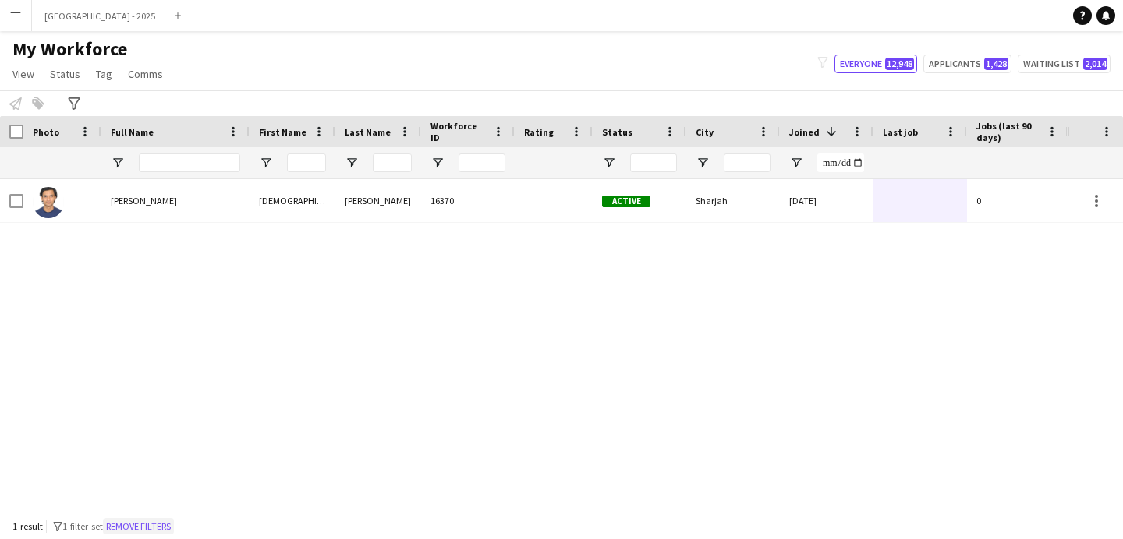
click at [171, 519] on button "Remove filters" at bounding box center [138, 526] width 71 height 17
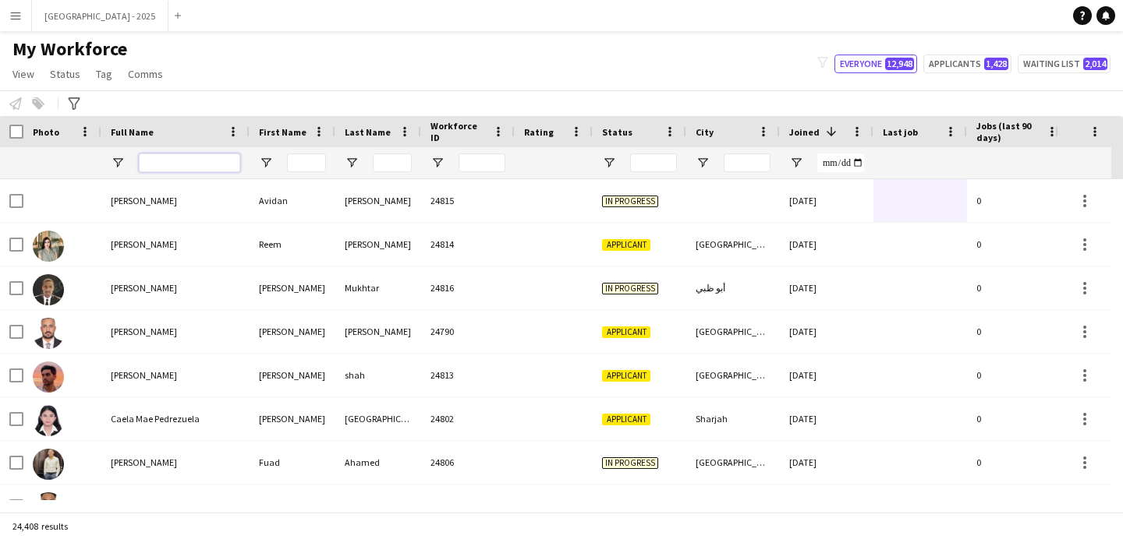
click at [210, 164] on input "Full Name Filter Input" at bounding box center [189, 163] width 101 height 19
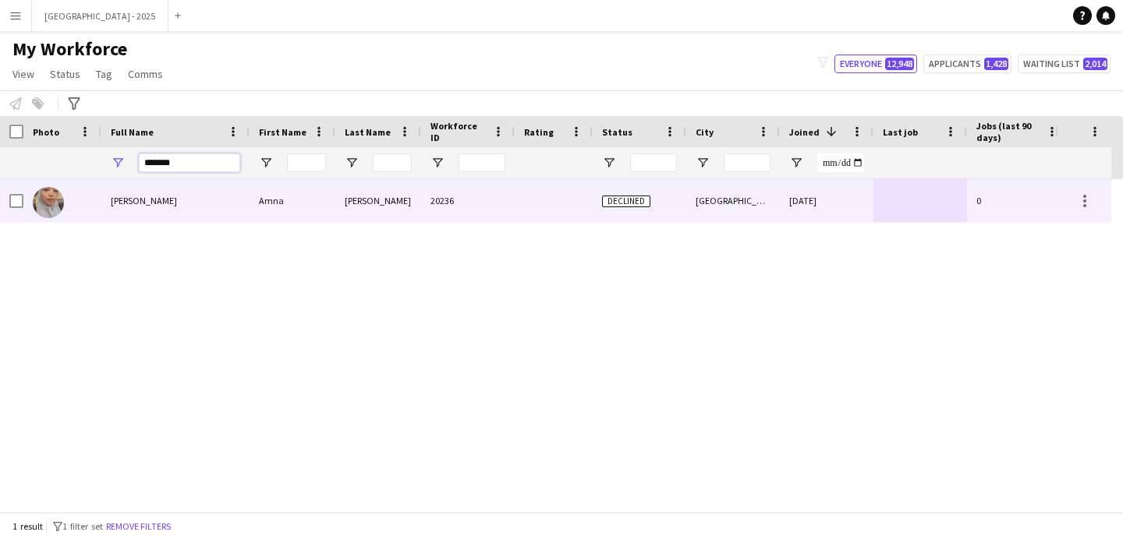
type input "*******"
click at [190, 215] on div "[PERSON_NAME]" at bounding box center [175, 200] width 148 height 43
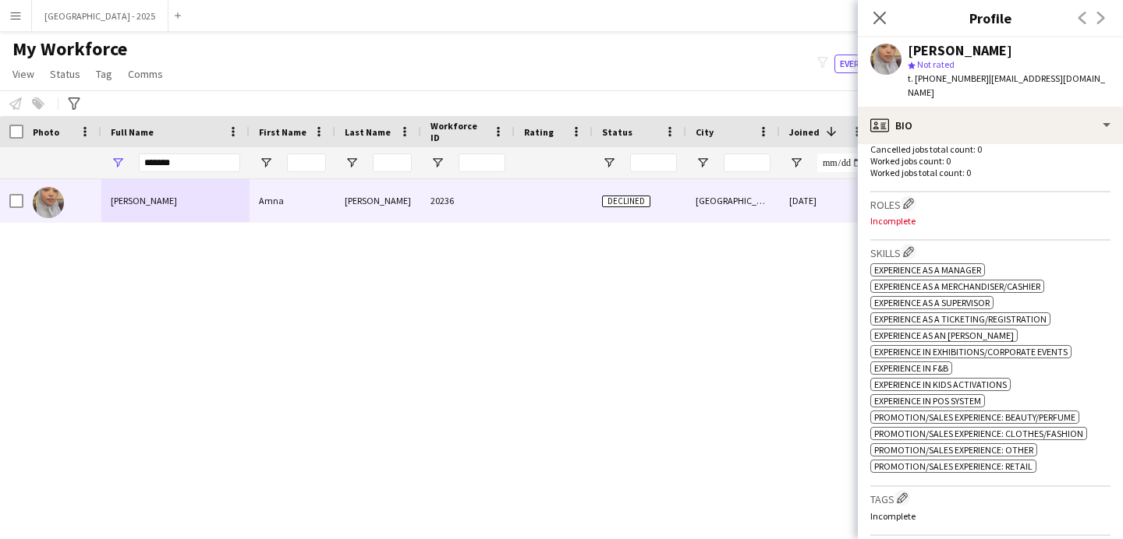
scroll to position [533, 0]
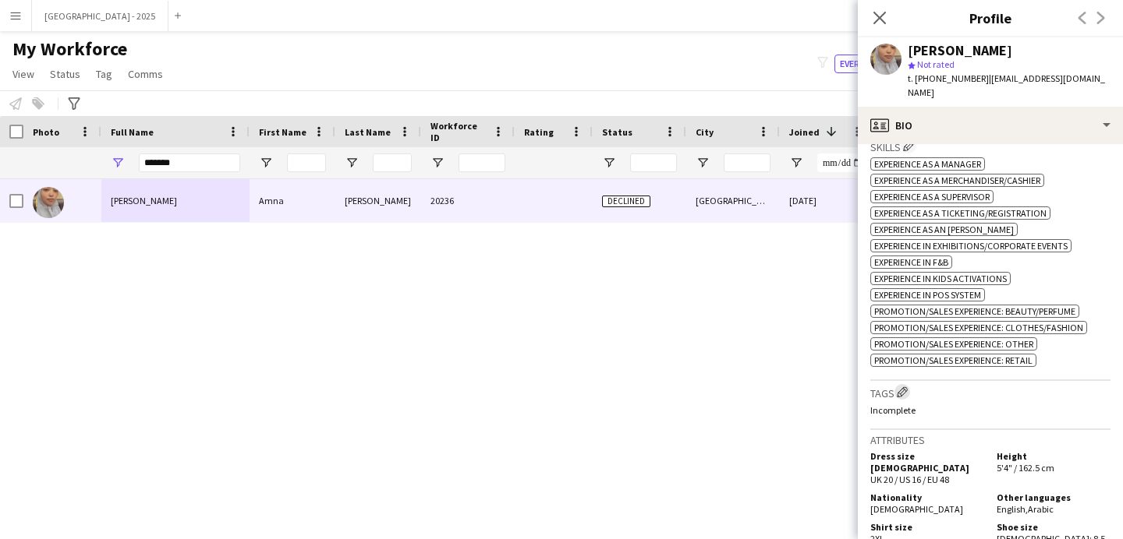
click at [906, 387] on app-icon "Edit crew company tags" at bounding box center [902, 392] width 11 height 11
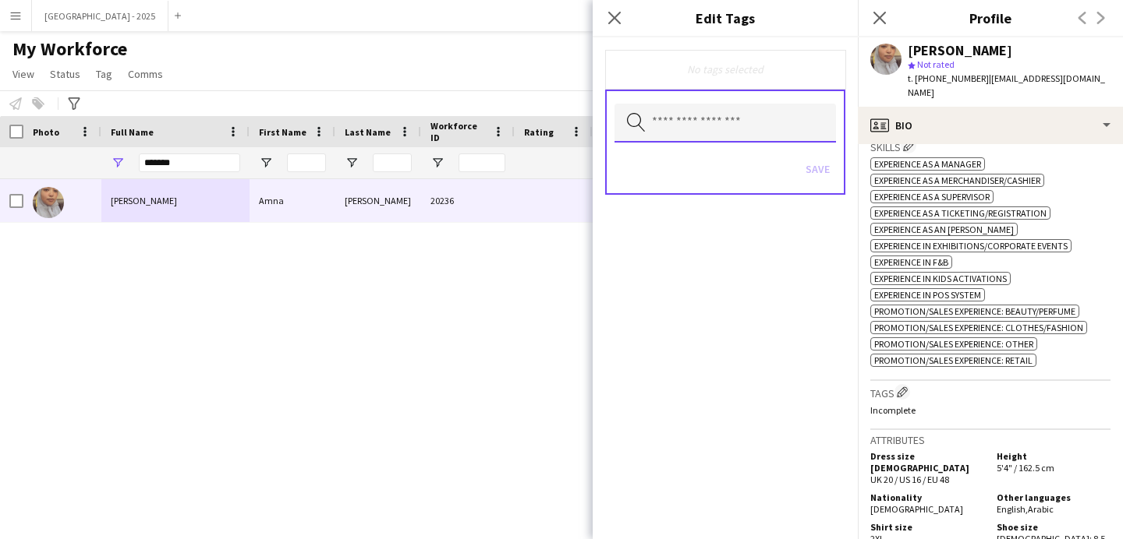
click at [714, 115] on input "text" at bounding box center [724, 123] width 221 height 39
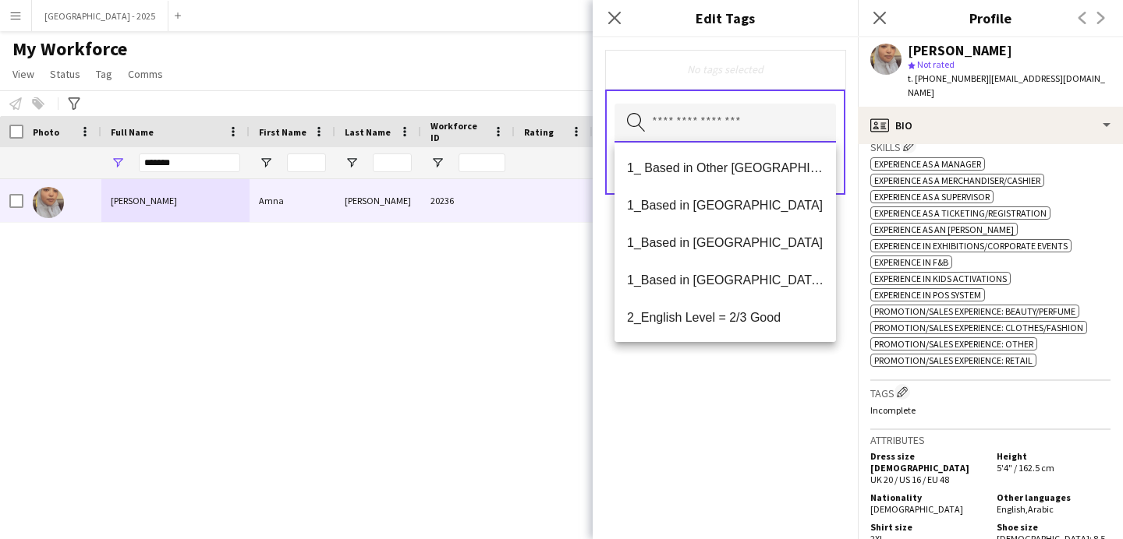
click at [714, 115] on input "text" at bounding box center [724, 123] width 221 height 39
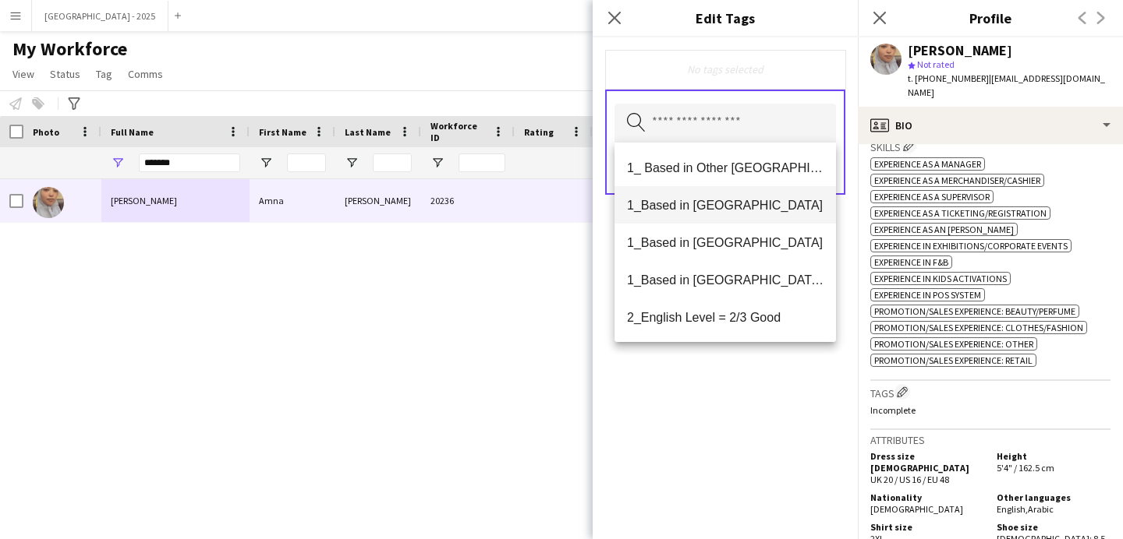
click at [720, 213] on mat-option "1_Based in [GEOGRAPHIC_DATA]" at bounding box center [724, 204] width 221 height 37
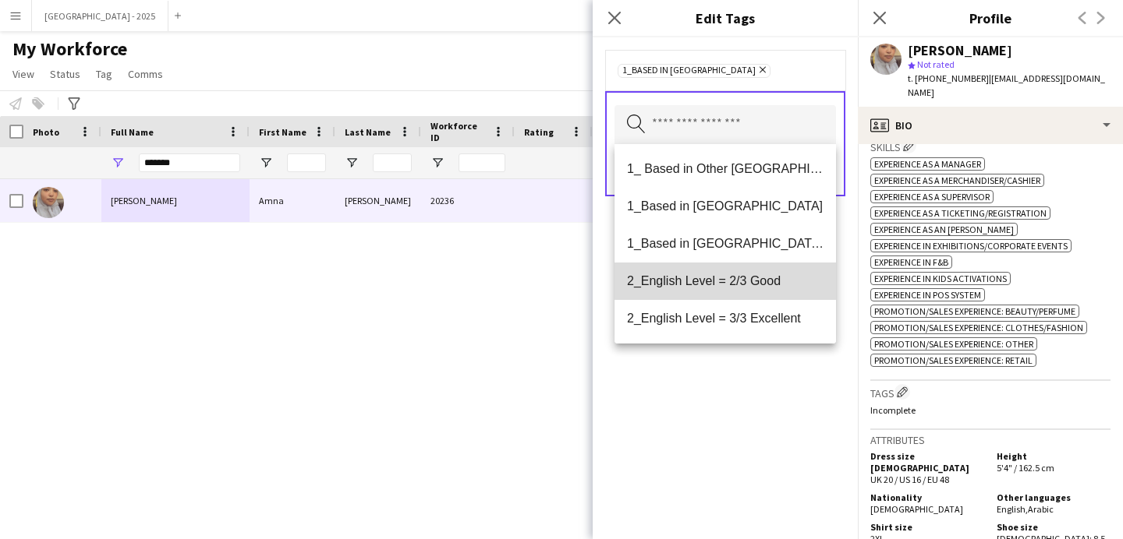
click at [745, 282] on span "2_English Level = 2/3 Good" at bounding box center [725, 281] width 196 height 15
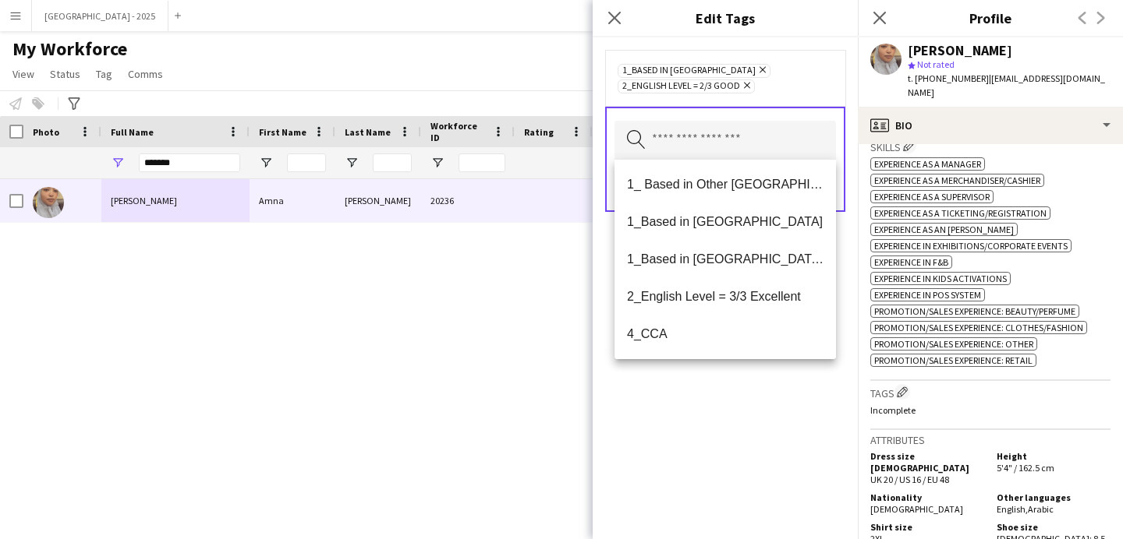
click at [752, 433] on div "1_Based in [GEOGRAPHIC_DATA] Remove 2_English Level = 2/3 Good Remove Search by…" at bounding box center [724, 288] width 265 height 502
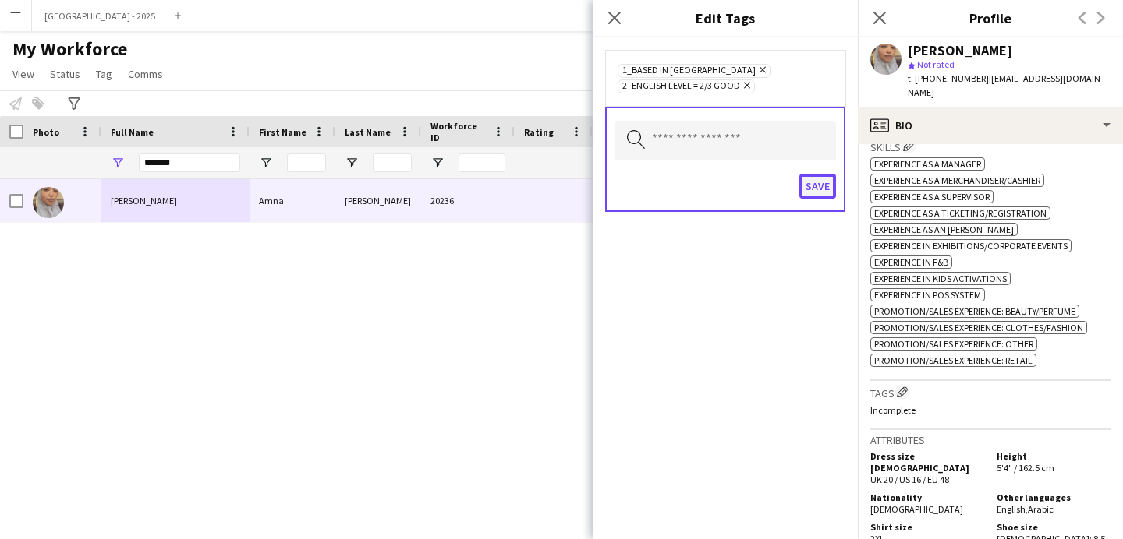
click at [805, 181] on button "Save" at bounding box center [817, 186] width 37 height 25
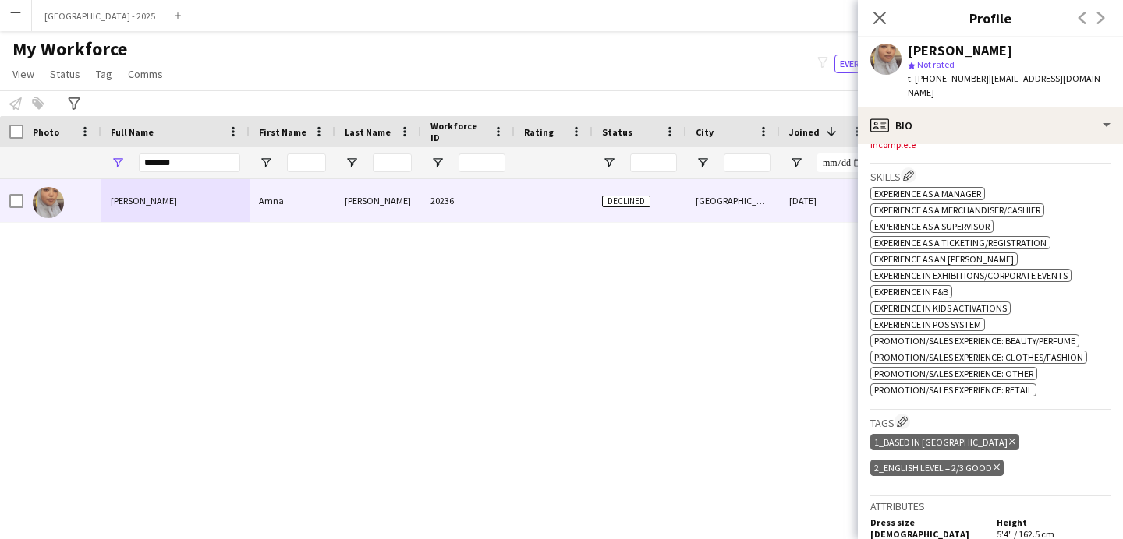
scroll to position [429, 0]
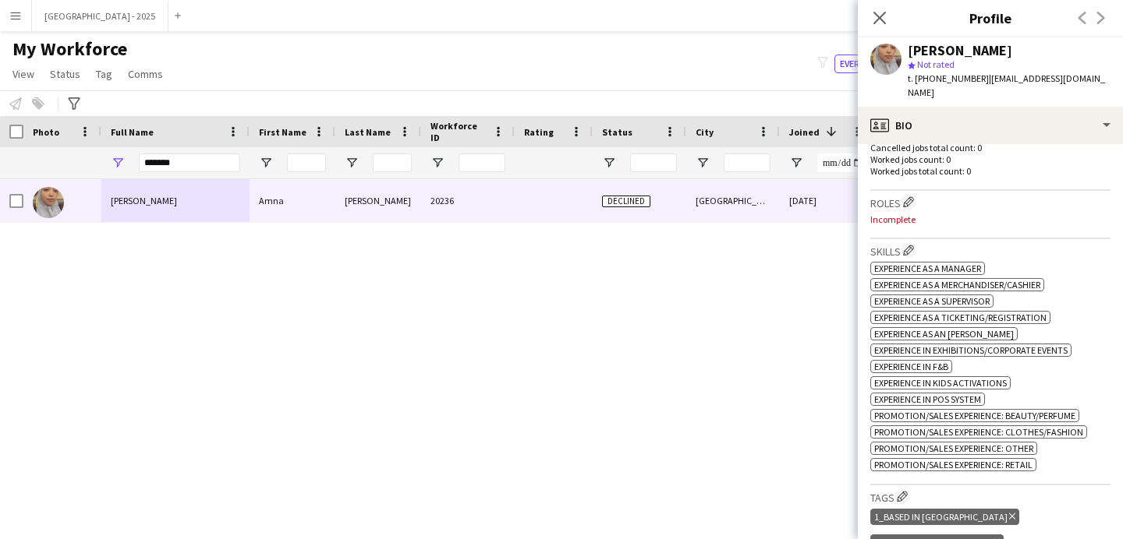
click at [918, 194] on h3 "Roles Edit crew company roles" at bounding box center [990, 202] width 240 height 16
click at [914, 196] on app-icon "Edit crew company roles" at bounding box center [908, 201] width 11 height 11
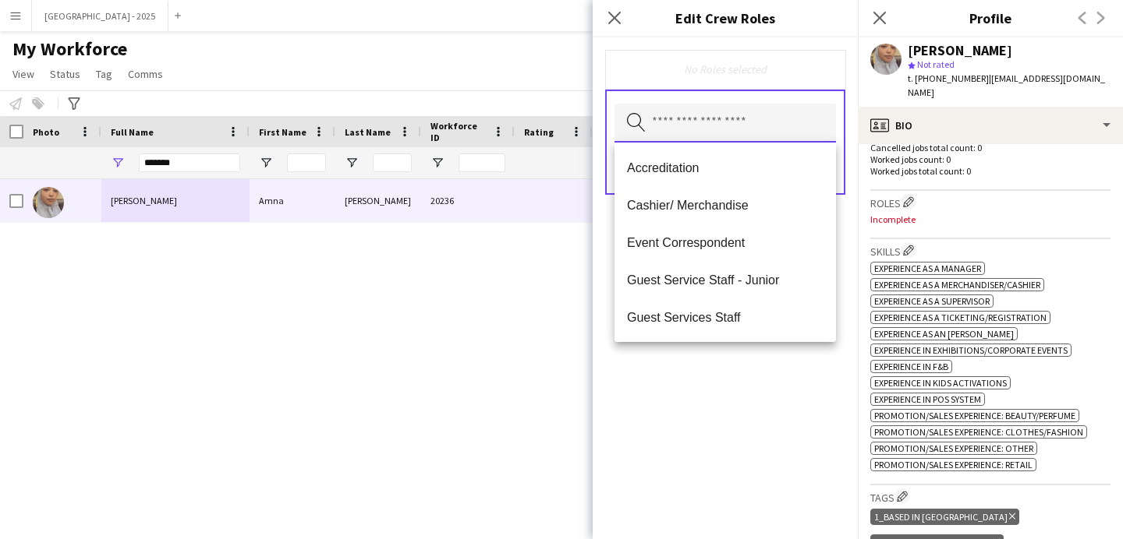
click at [695, 137] on input "text" at bounding box center [724, 123] width 221 height 39
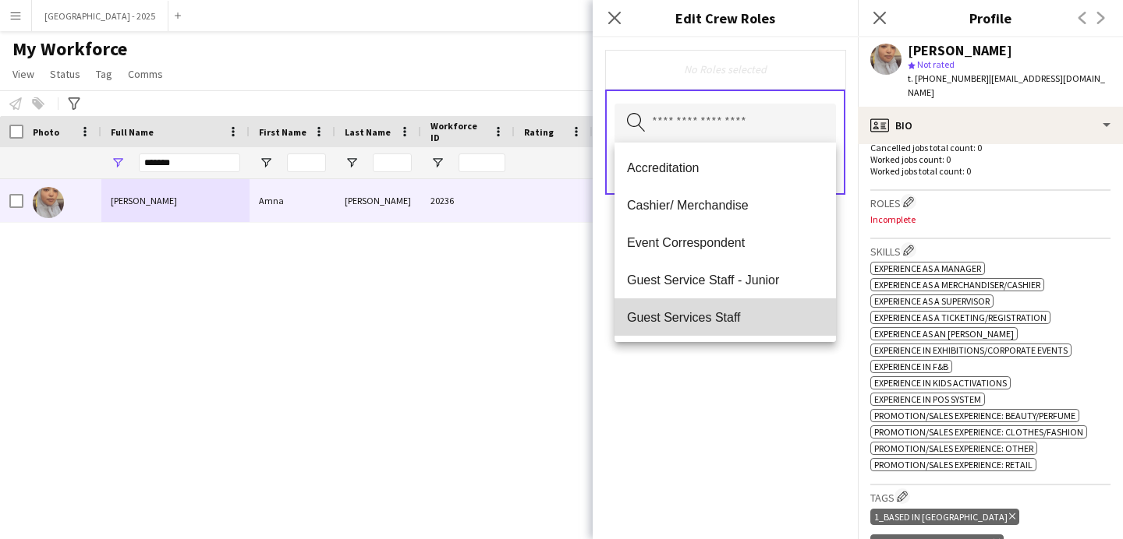
click at [732, 306] on mat-option "Guest Services Staff" at bounding box center [724, 317] width 221 height 37
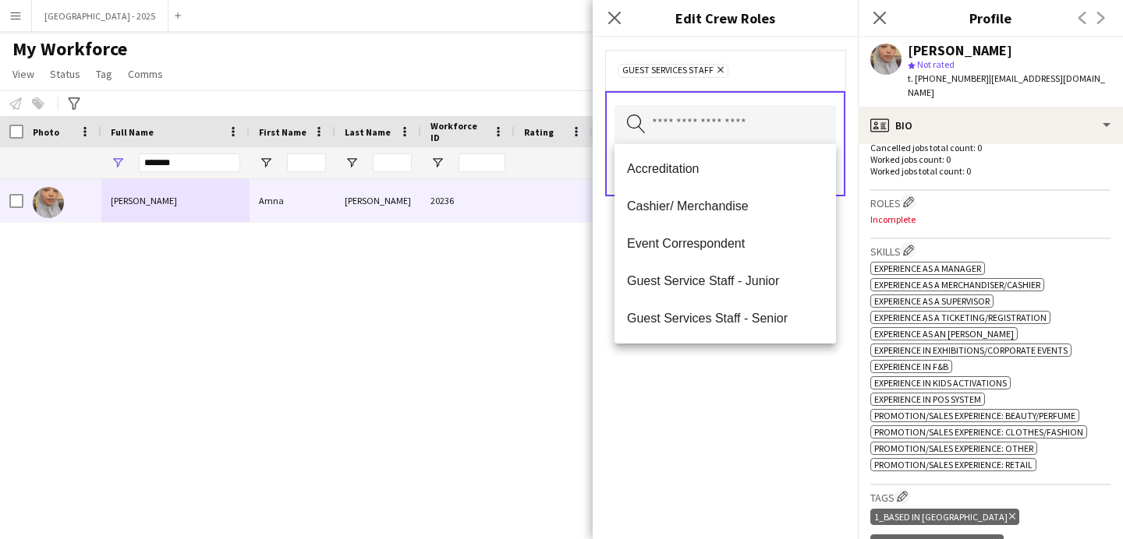
drag, startPoint x: 762, startPoint y: 372, endPoint x: 769, endPoint y: 271, distance: 100.8
click at [762, 372] on div "Guest Services Staff Remove Search by role type Save" at bounding box center [724, 288] width 265 height 502
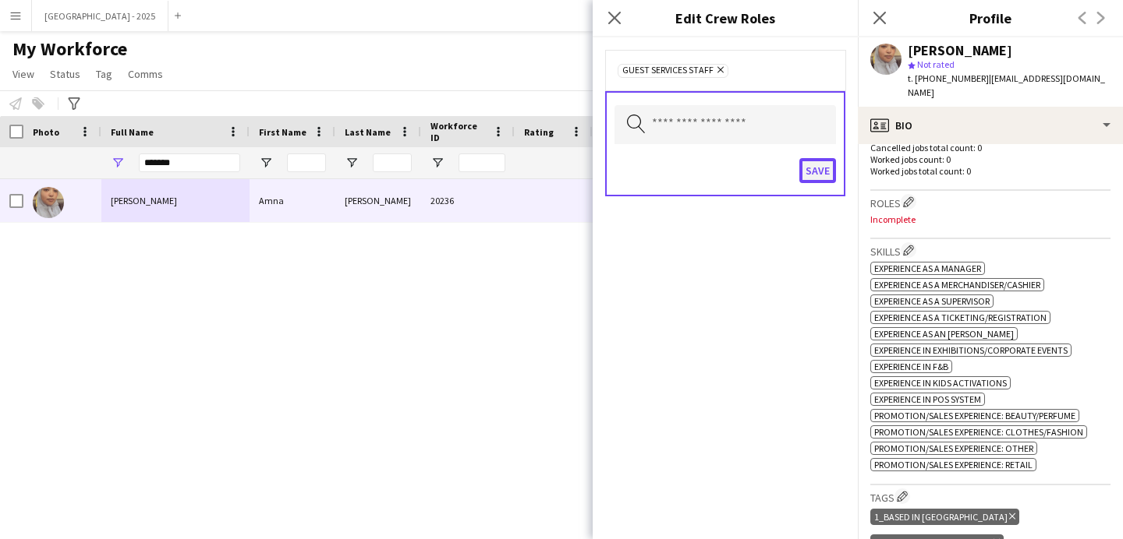
click at [810, 182] on button "Save" at bounding box center [817, 170] width 37 height 25
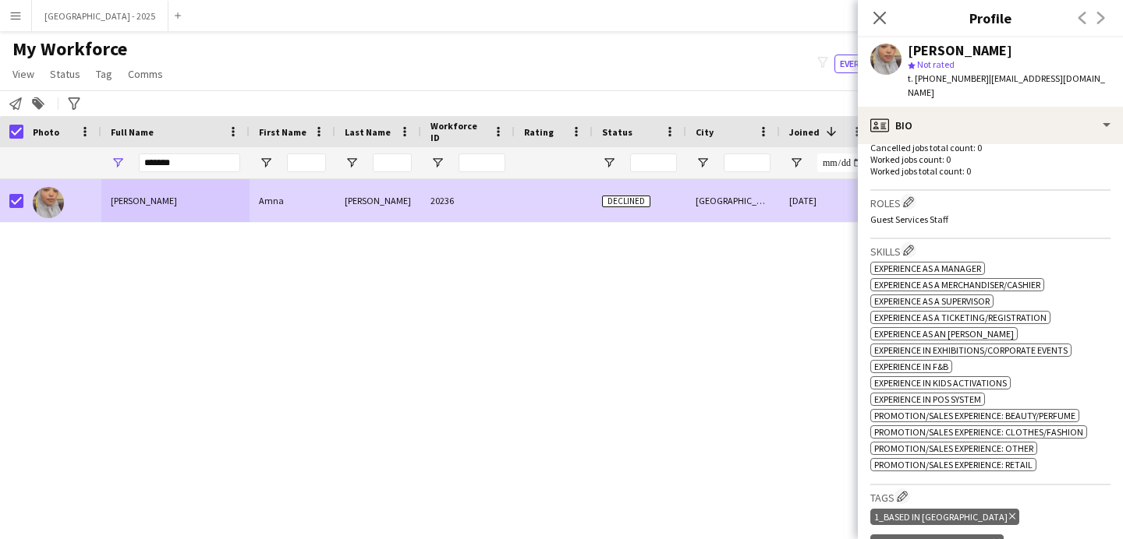
click at [60, 91] on div "Notify workforce Add to tag Search tags magnifier Add tag Advanced filters Adva…" at bounding box center [561, 103] width 1123 height 26
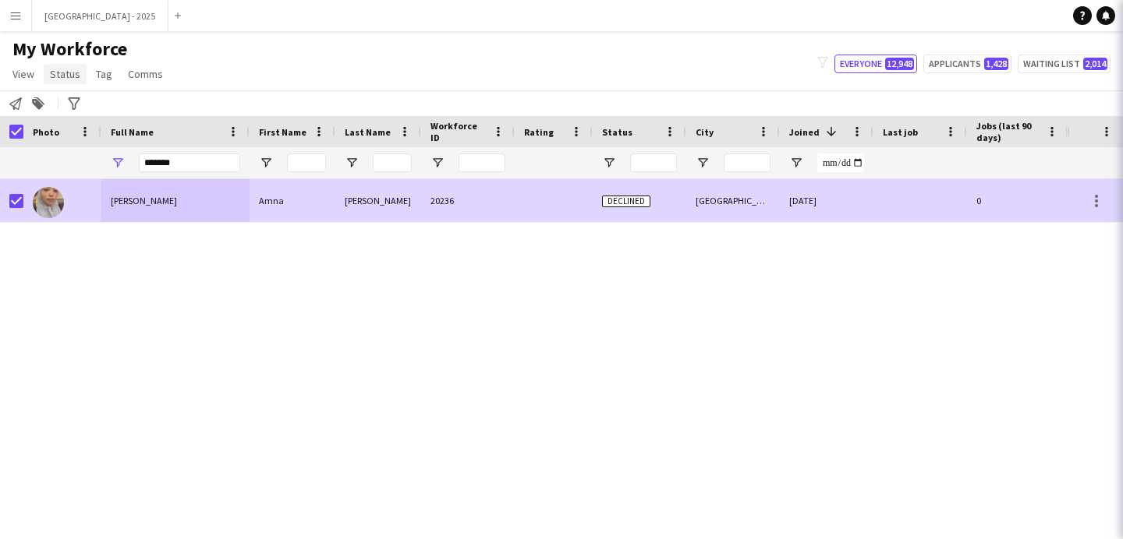
click at [61, 79] on span "Status" at bounding box center [65, 74] width 30 height 14
click at [69, 78] on span "Status" at bounding box center [65, 74] width 30 height 14
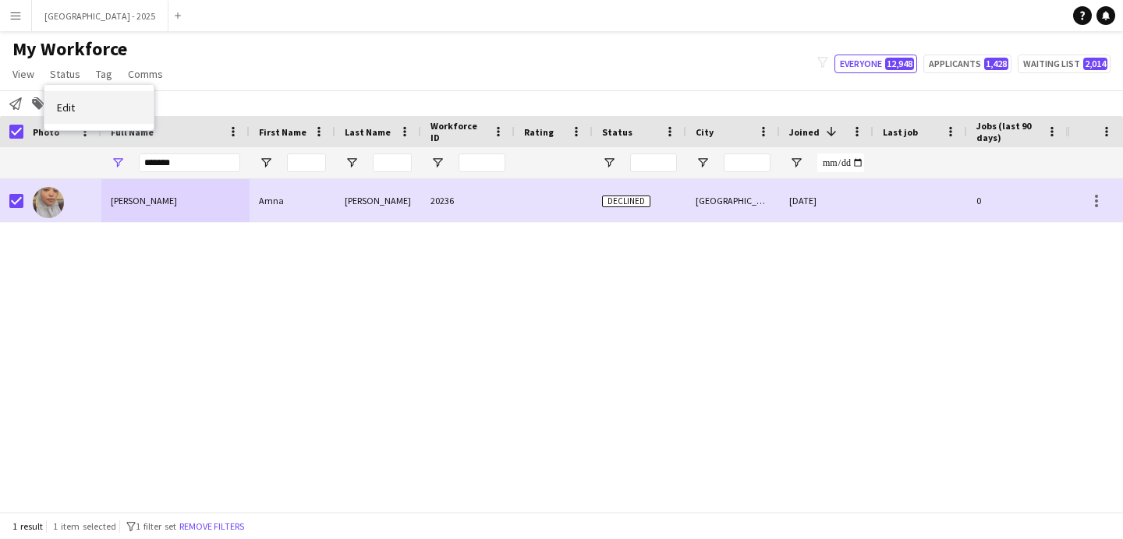
click at [73, 108] on span "Edit" at bounding box center [66, 108] width 18 height 14
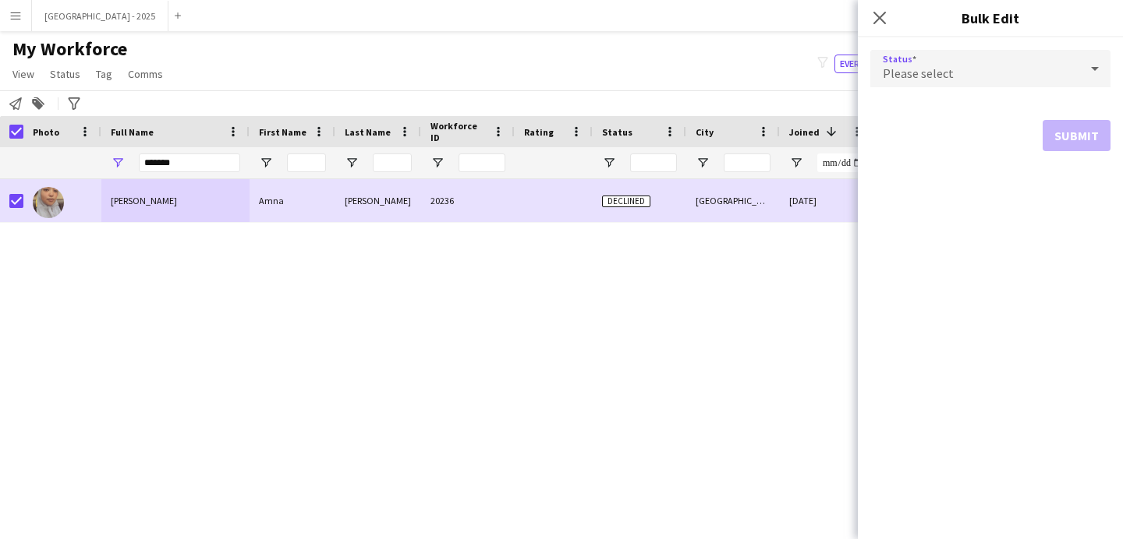
click at [907, 64] on div "Please select" at bounding box center [974, 68] width 209 height 37
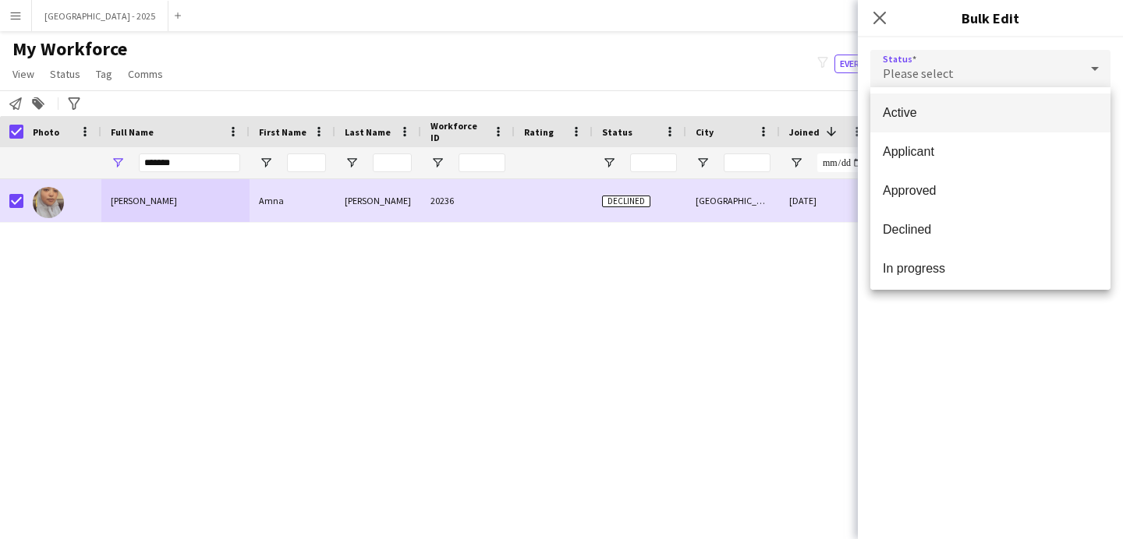
click at [918, 128] on mat-option "Active" at bounding box center [990, 113] width 240 height 39
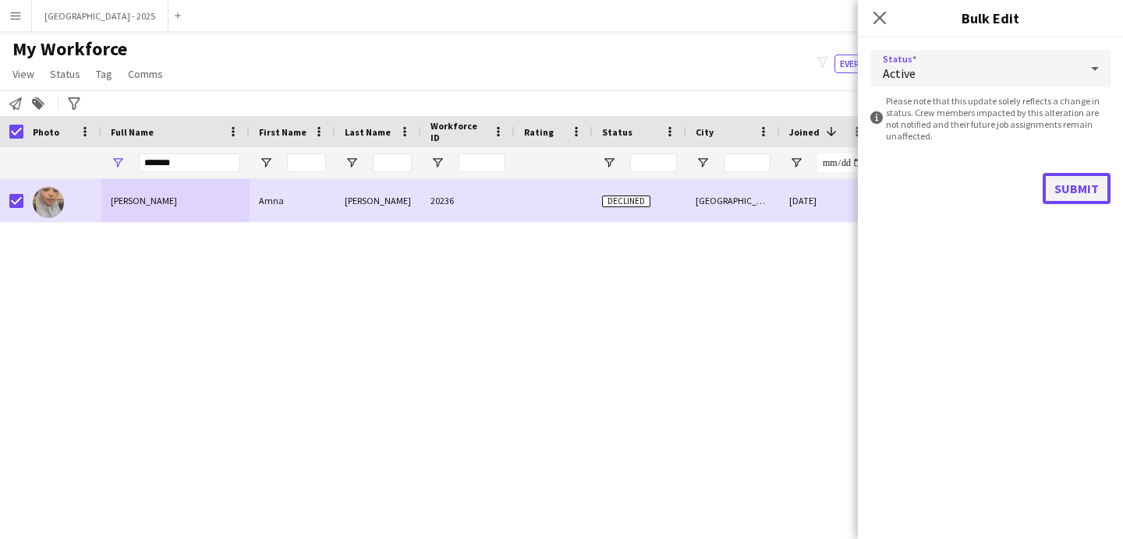
click at [1057, 185] on button "Submit" at bounding box center [1076, 188] width 68 height 31
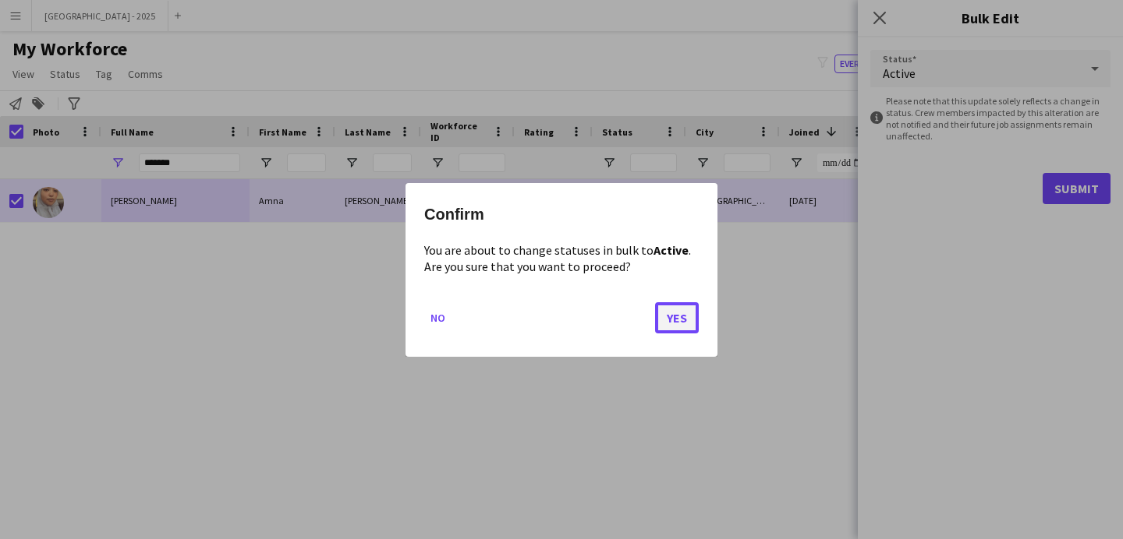
click at [673, 315] on button "Yes" at bounding box center [677, 317] width 44 height 31
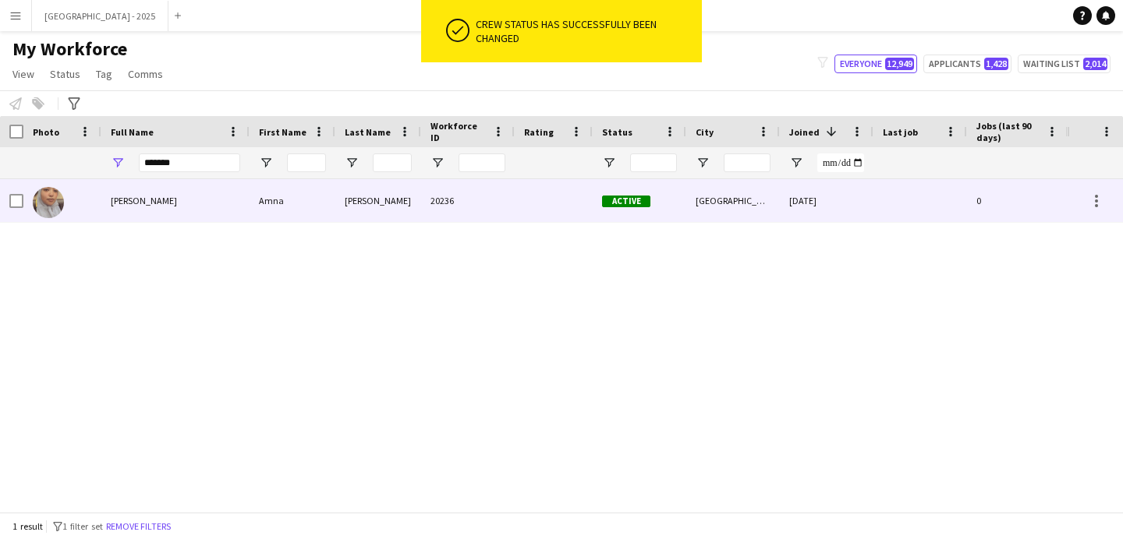
click at [62, 200] on img at bounding box center [48, 202] width 31 height 31
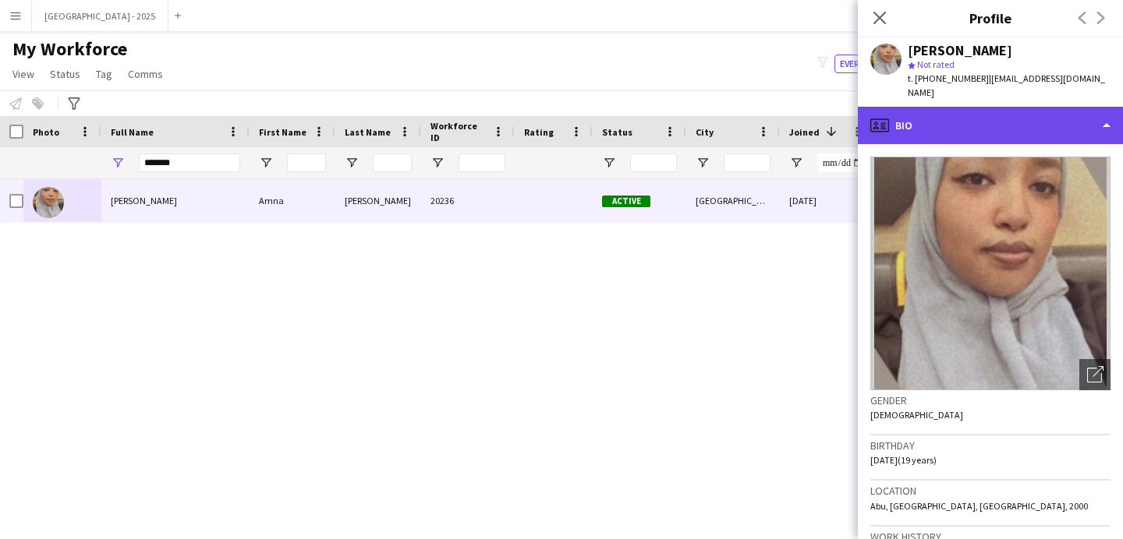
click at [933, 120] on div "profile Bio" at bounding box center [990, 125] width 265 height 37
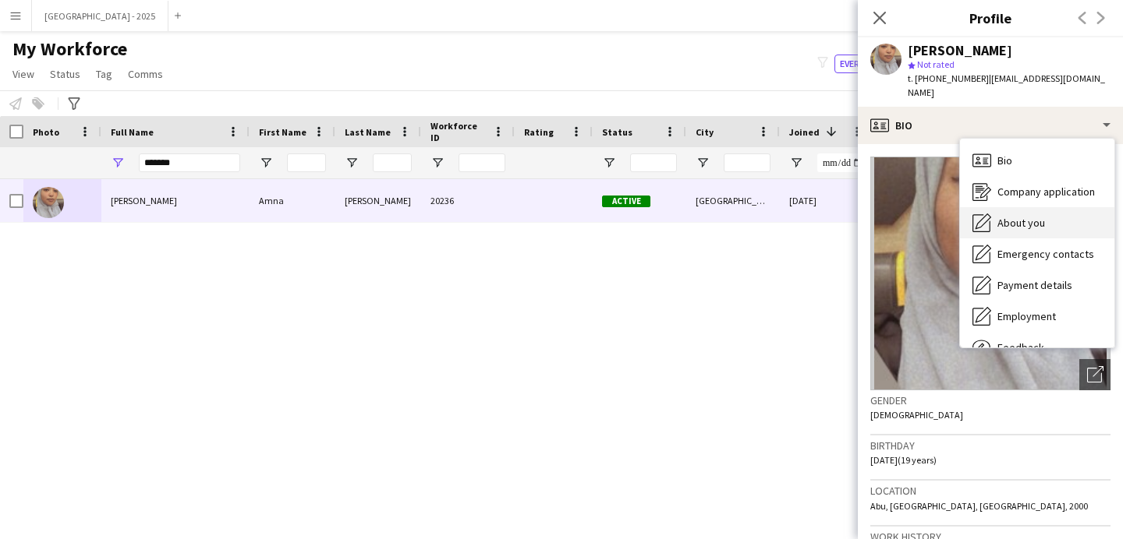
click at [1013, 216] on span "About you" at bounding box center [1021, 223] width 48 height 14
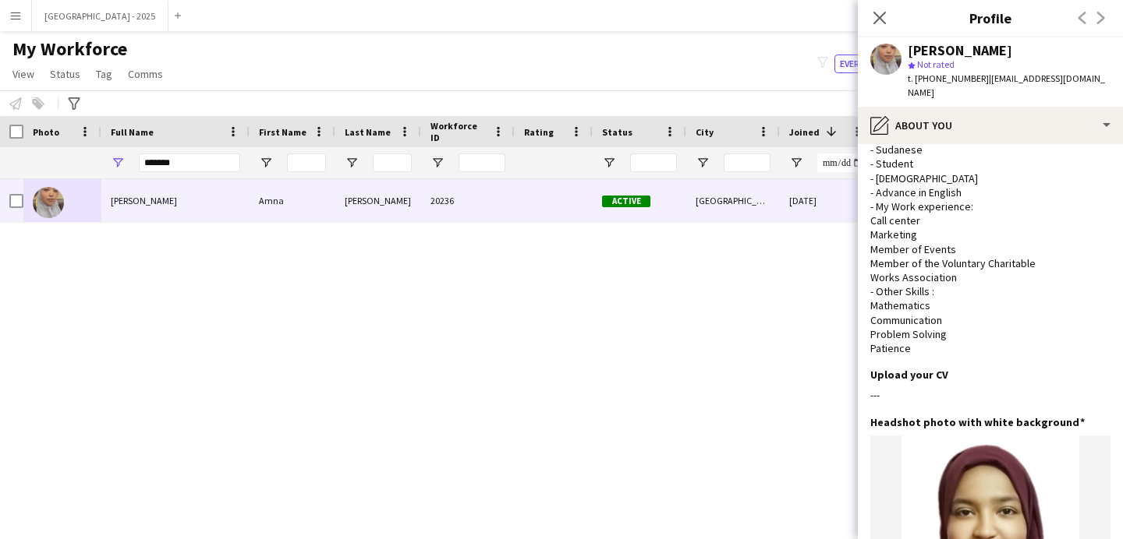
scroll to position [0, 0]
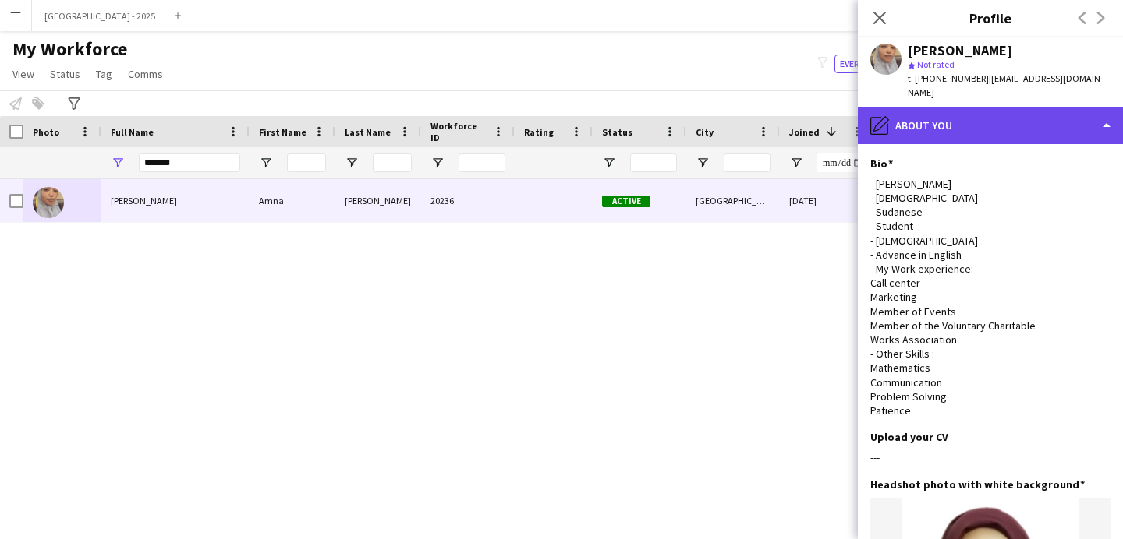
click at [987, 123] on div "pencil4 About you" at bounding box center [990, 125] width 265 height 37
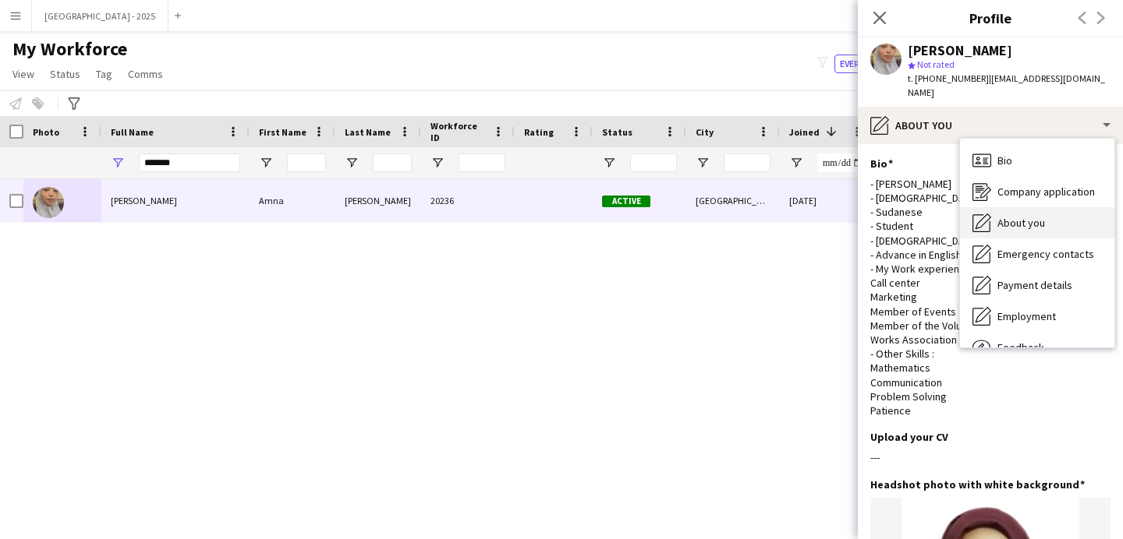
click at [1025, 216] on div "About you About you" at bounding box center [1037, 222] width 154 height 31
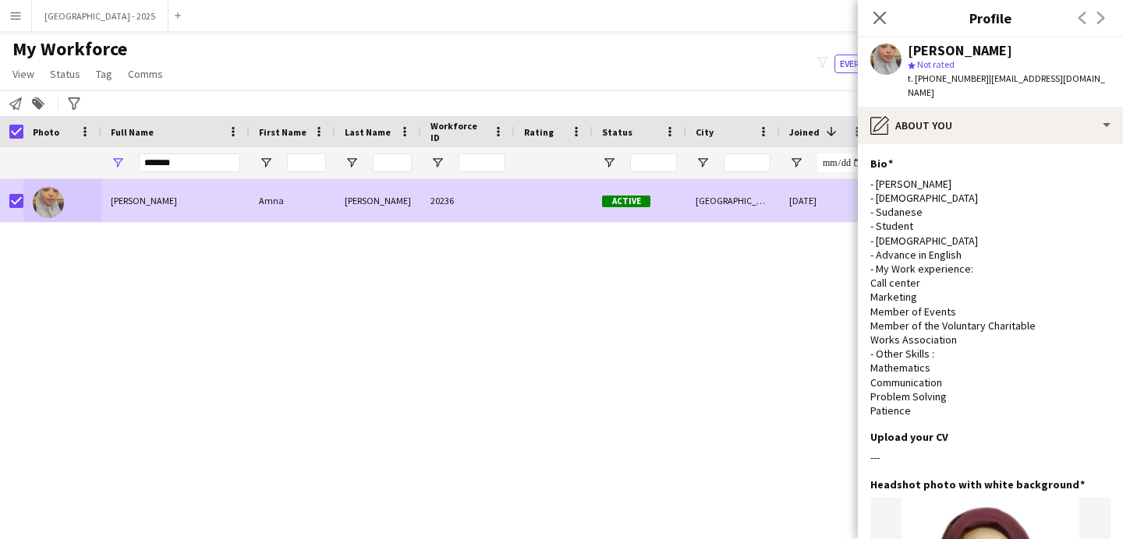
click at [61, 85] on app-page-menu "View Views Default view New view Update view Delete view Edit name Customise vi…" at bounding box center [89, 76] width 179 height 30
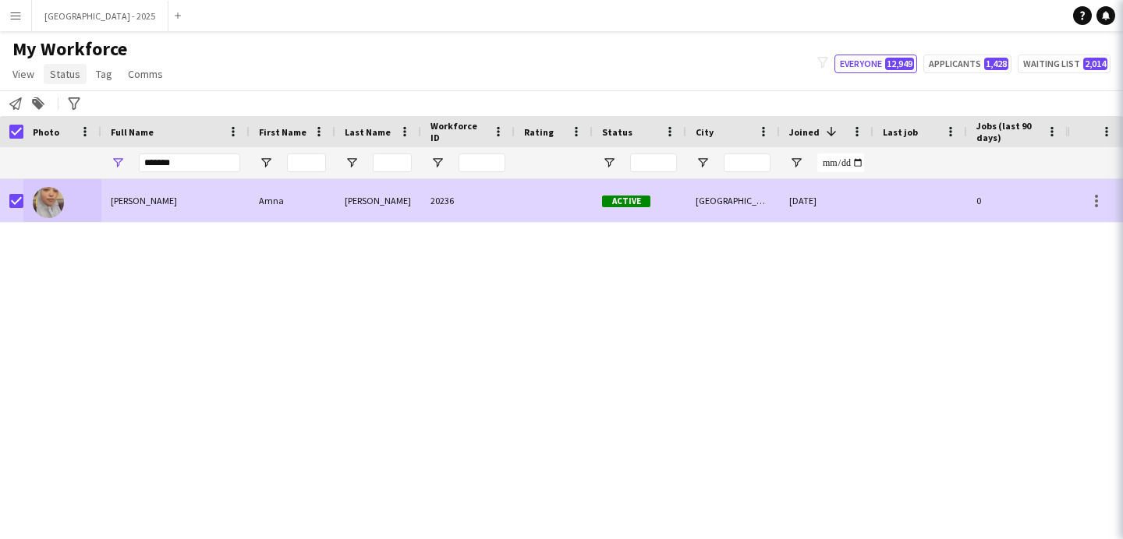
click at [64, 73] on span "Status" at bounding box center [65, 74] width 30 height 14
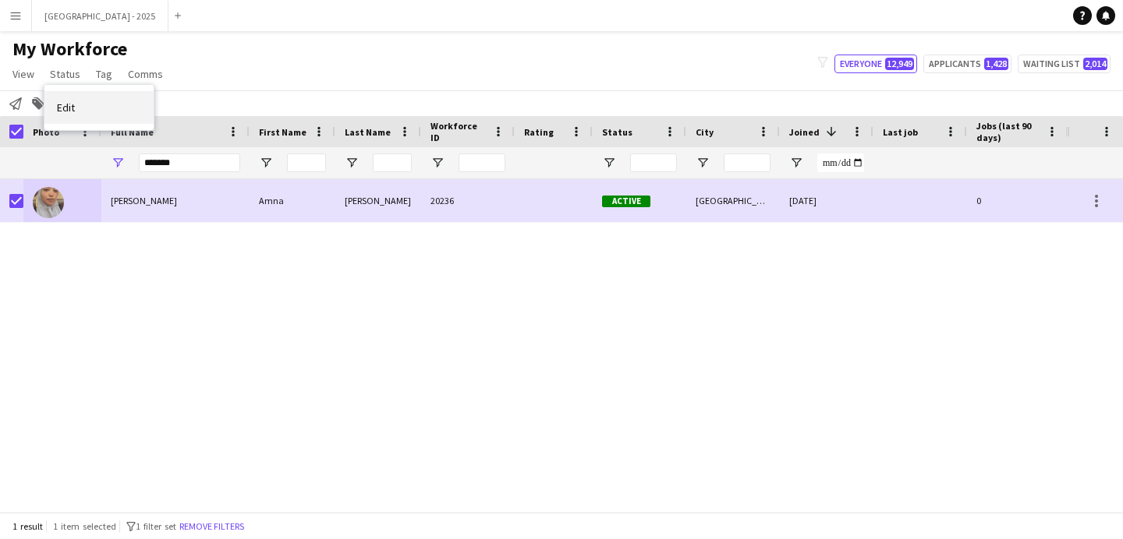
click at [87, 108] on link "Edit" at bounding box center [98, 107] width 109 height 33
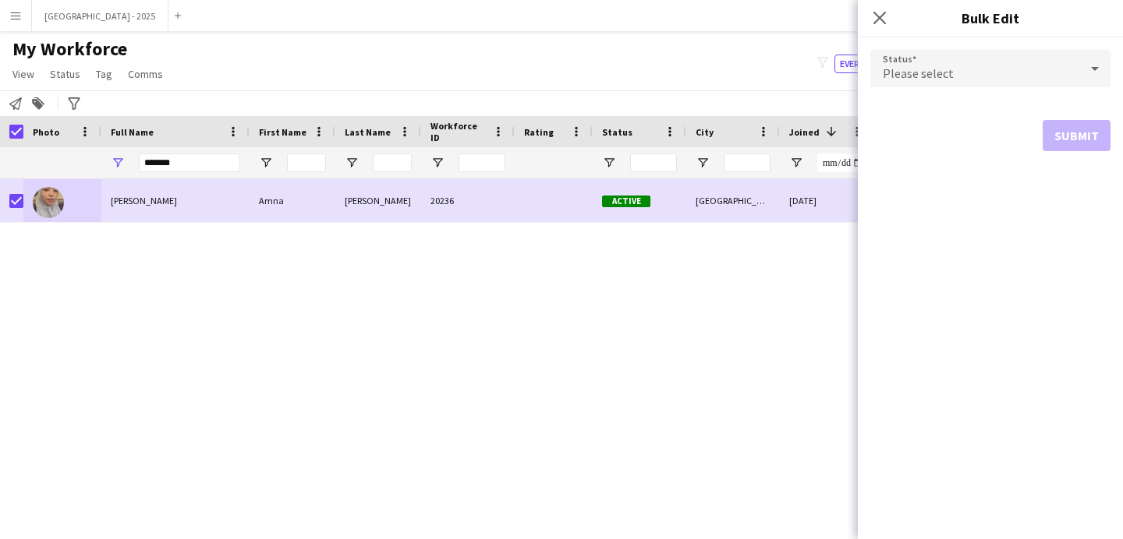
click at [958, 70] on div "Please select" at bounding box center [974, 68] width 209 height 37
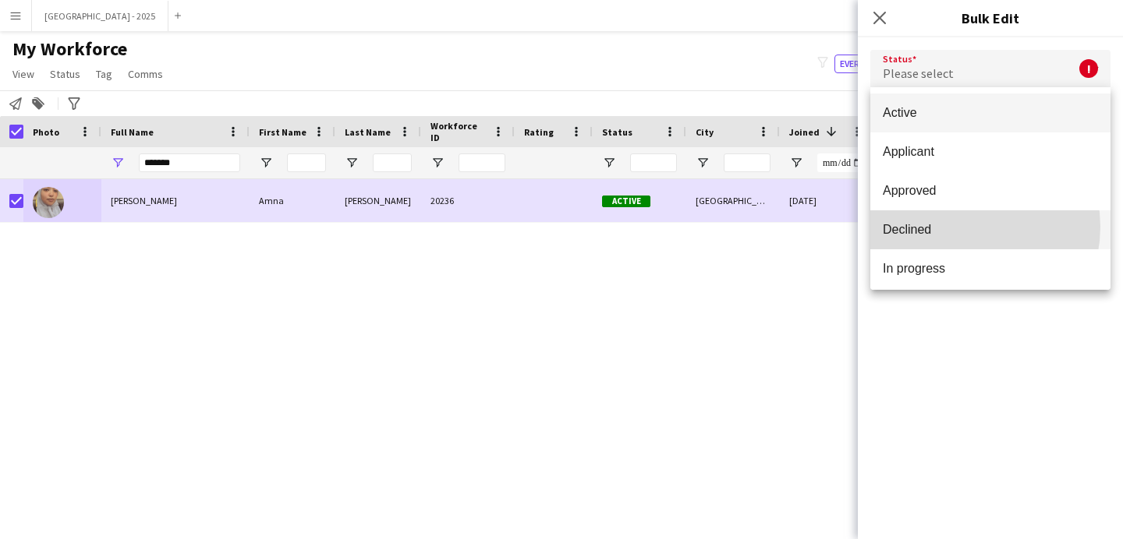
click at [960, 227] on span "Declined" at bounding box center [989, 229] width 215 height 15
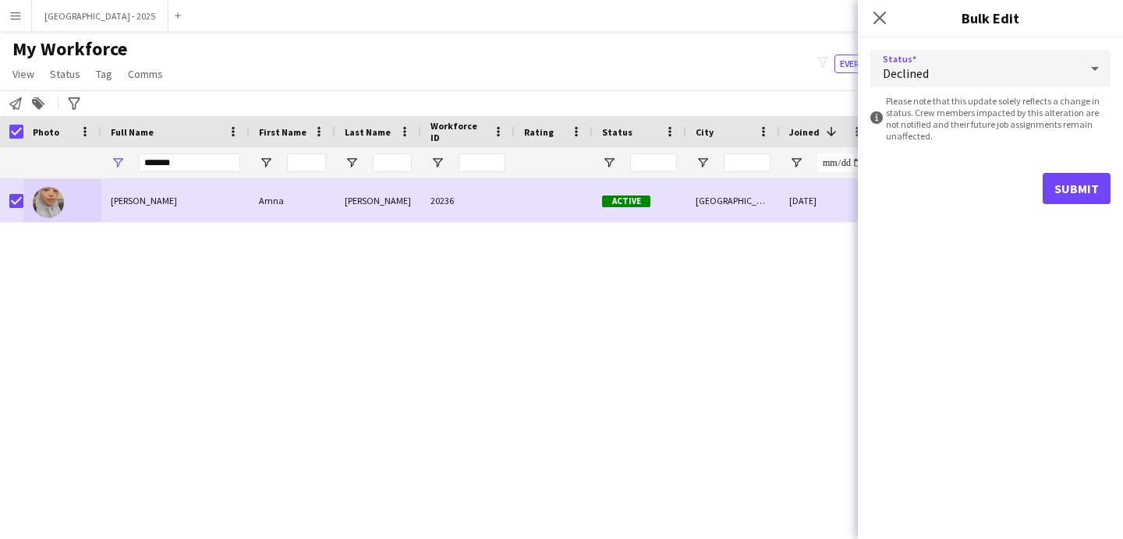
click at [1043, 193] on div "Submit" at bounding box center [990, 188] width 240 height 31
click at [1049, 186] on button "Submit" at bounding box center [1076, 188] width 68 height 31
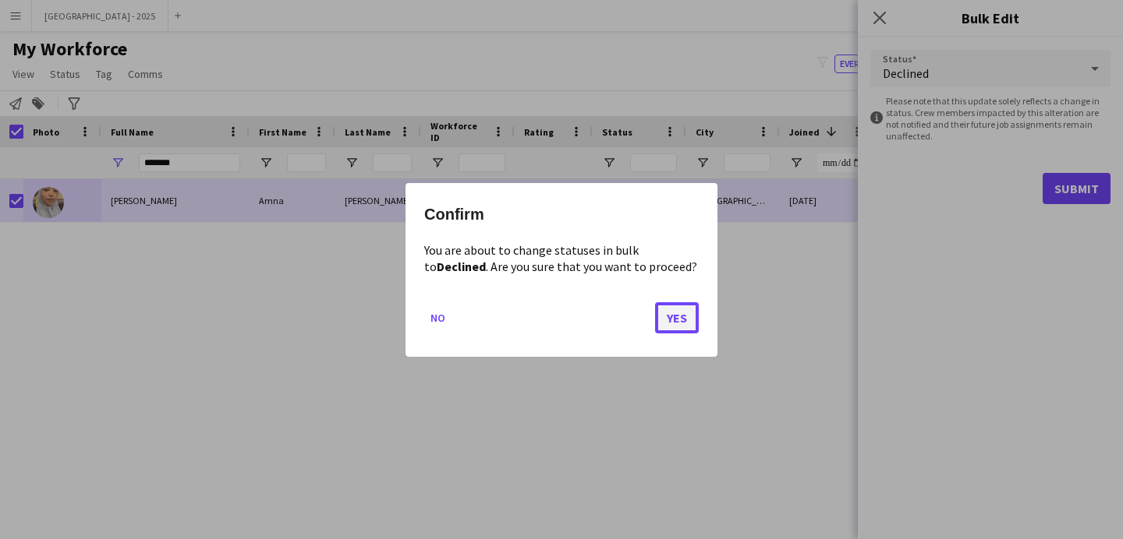
click at [671, 327] on button "Yes" at bounding box center [677, 317] width 44 height 31
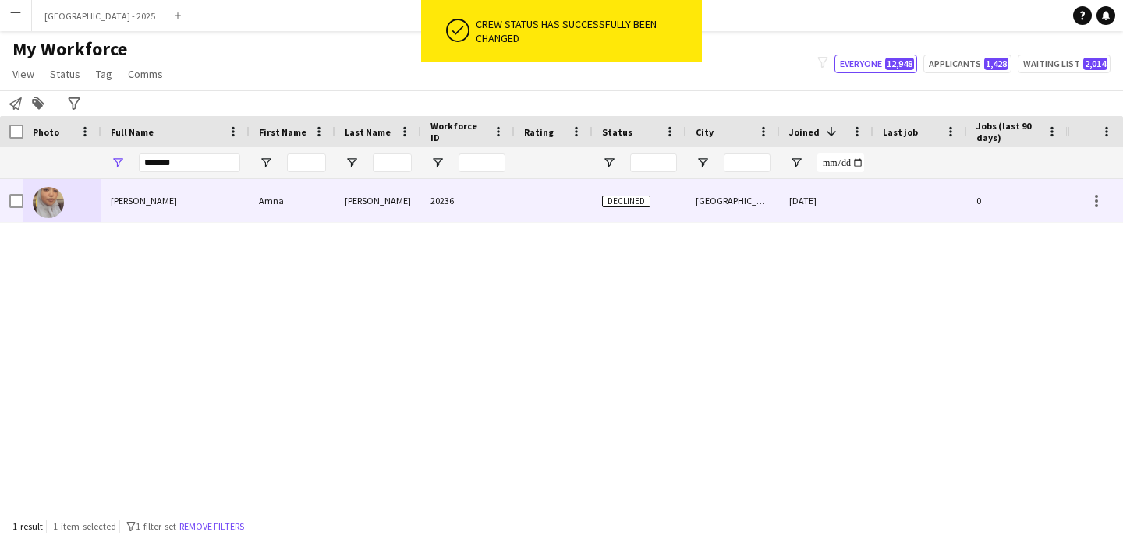
click at [69, 204] on div at bounding box center [62, 200] width 78 height 43
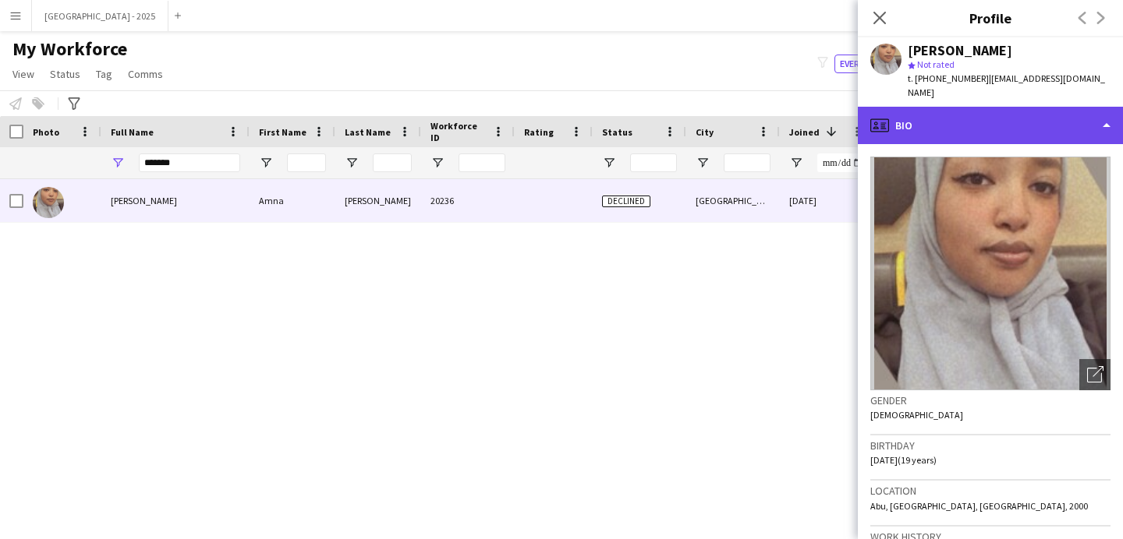
click at [954, 107] on div "profile Bio" at bounding box center [990, 125] width 265 height 37
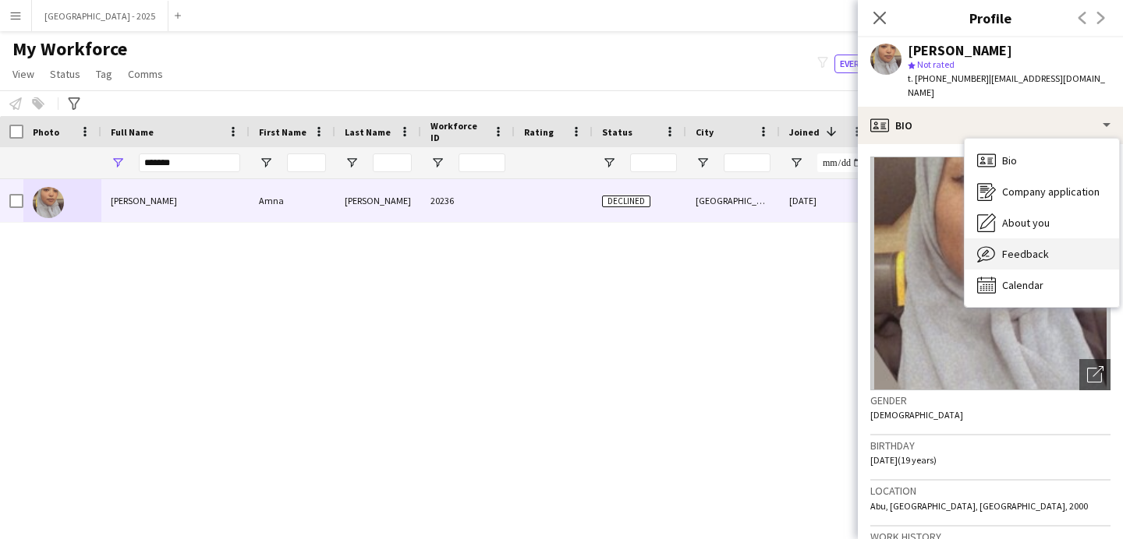
click at [1038, 247] on span "Feedback" at bounding box center [1025, 254] width 47 height 14
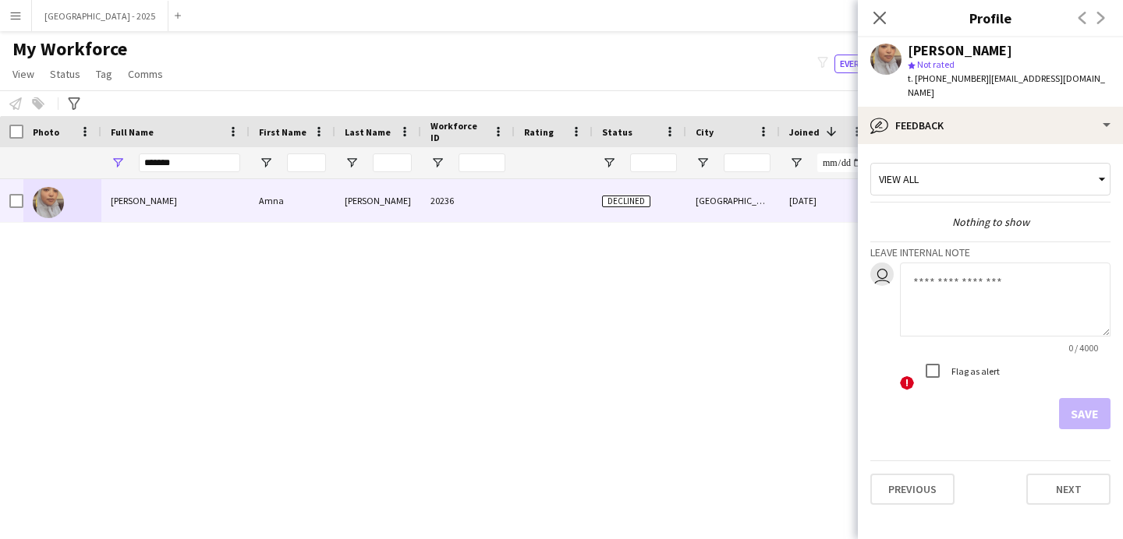
click at [969, 320] on textarea at bounding box center [1005, 300] width 210 height 74
click at [970, 312] on textarea at bounding box center [1005, 300] width 210 height 74
type textarea "**********"
click at [1084, 398] on button "Save" at bounding box center [1084, 413] width 51 height 31
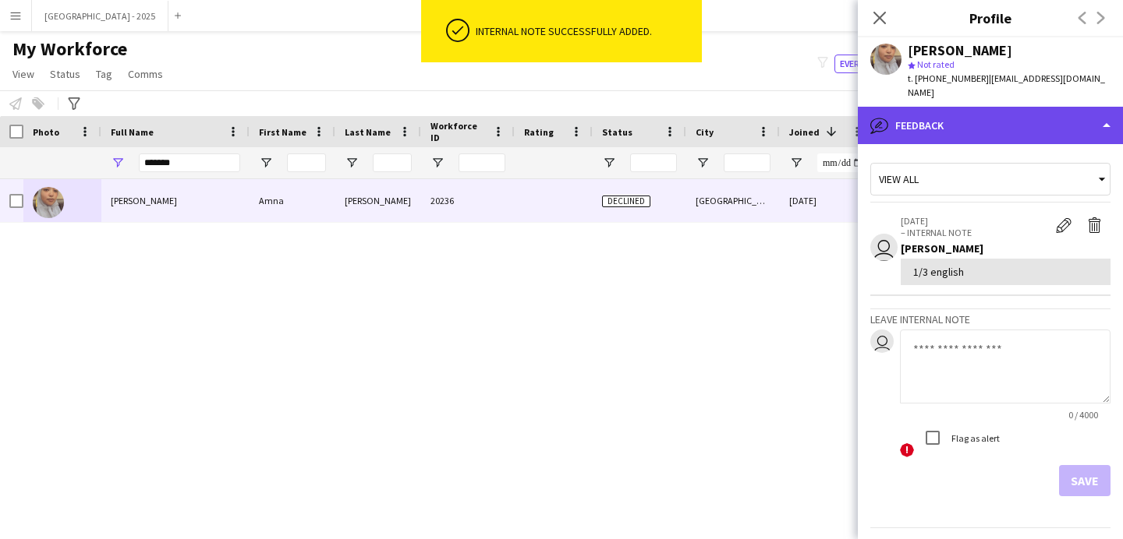
click at [910, 118] on div "bubble-pencil Feedback" at bounding box center [990, 125] width 265 height 37
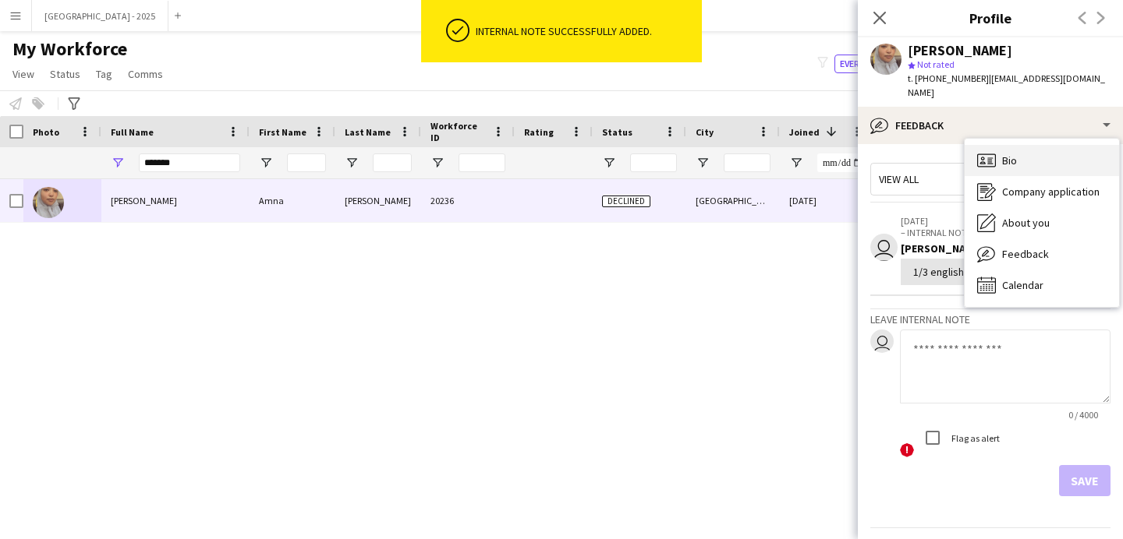
click at [989, 154] on icon at bounding box center [986, 160] width 19 height 13
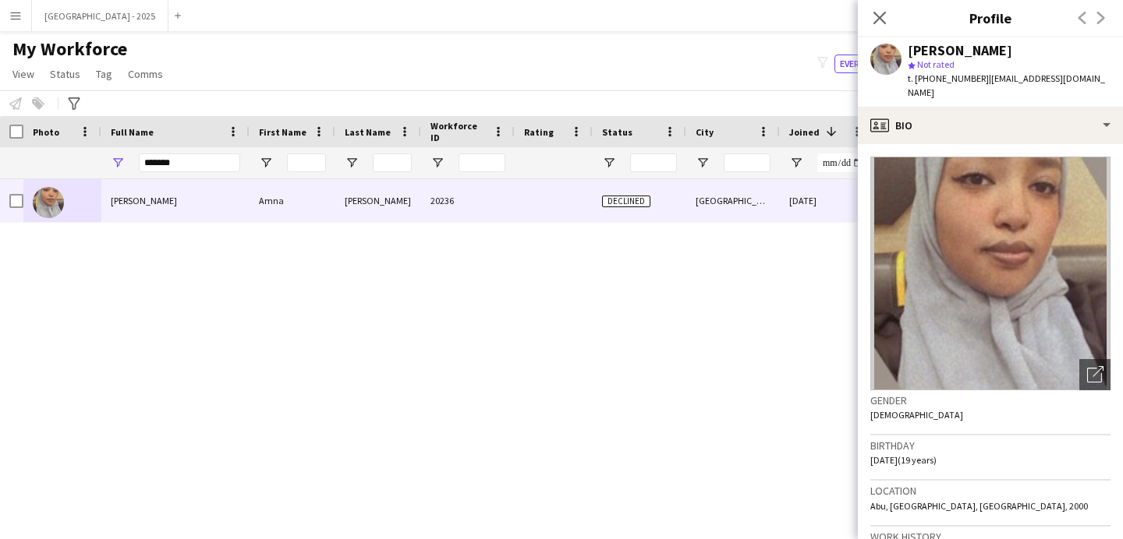
scroll to position [537, 0]
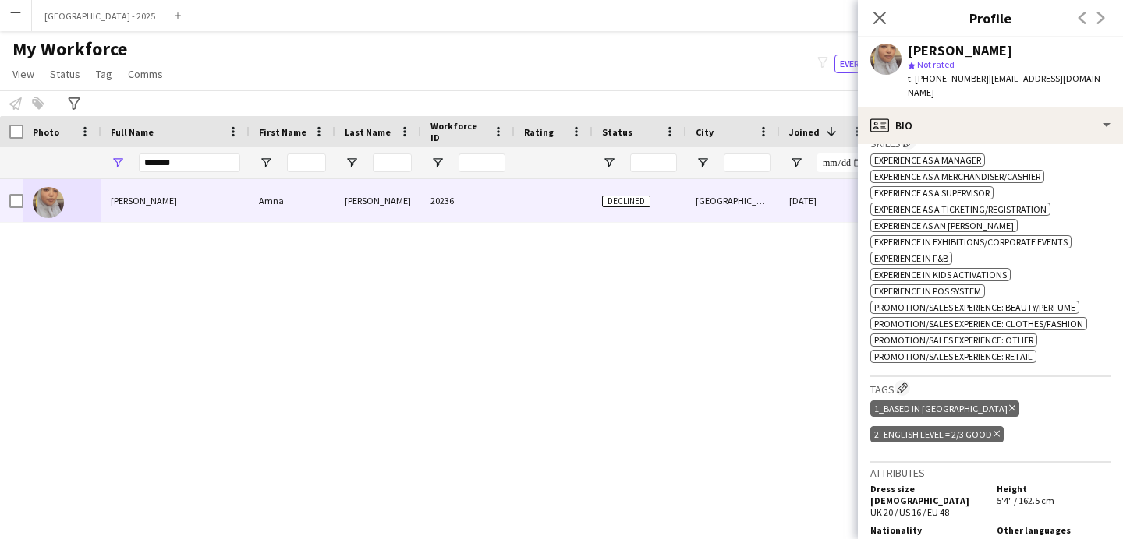
click at [1009, 404] on icon "Delete tag" at bounding box center [1012, 408] width 6 height 9
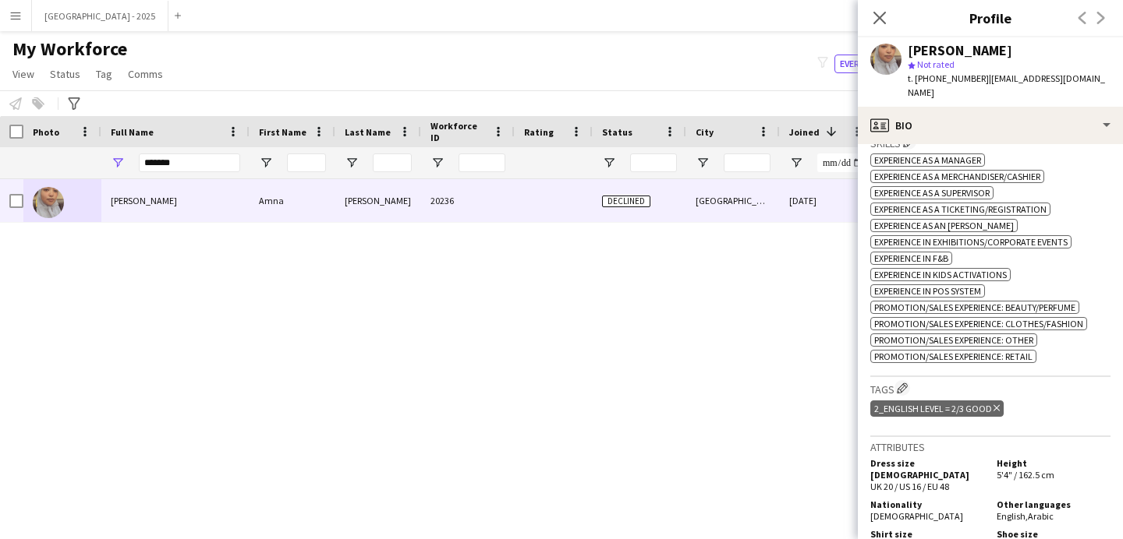
click at [996, 405] on icon at bounding box center [996, 408] width 6 height 6
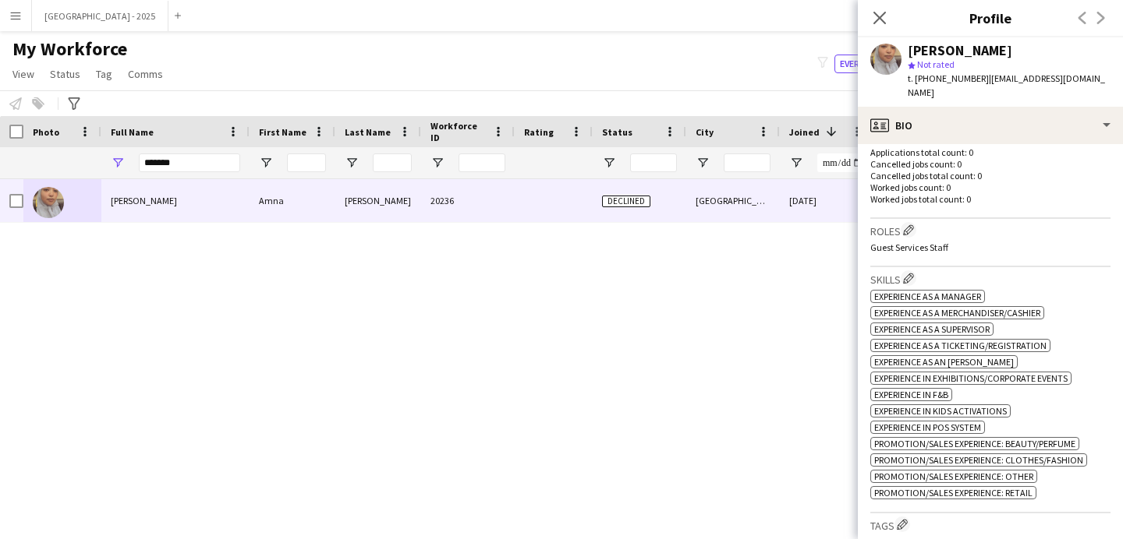
scroll to position [236, 0]
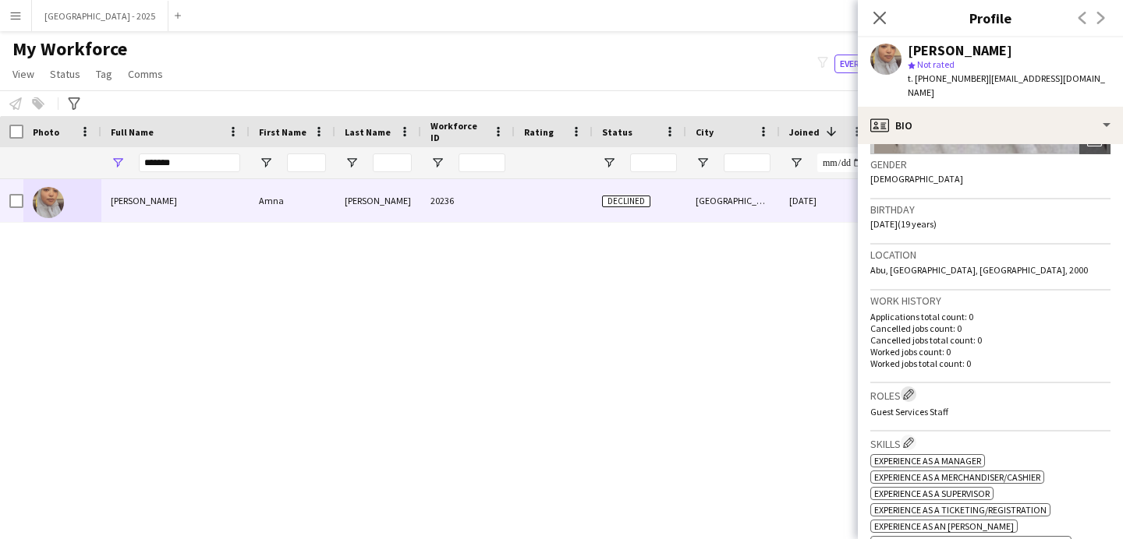
click at [914, 389] on app-icon "Edit crew company roles" at bounding box center [908, 394] width 11 height 11
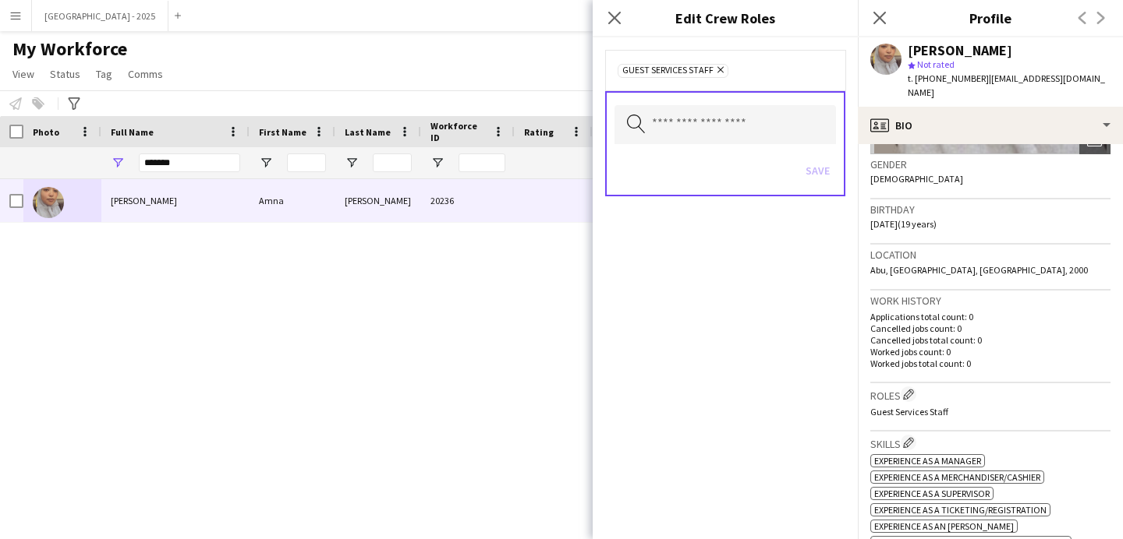
click at [721, 67] on icon "Remove" at bounding box center [718, 70] width 10 height 10
click at [820, 169] on button "Save" at bounding box center [817, 169] width 37 height 25
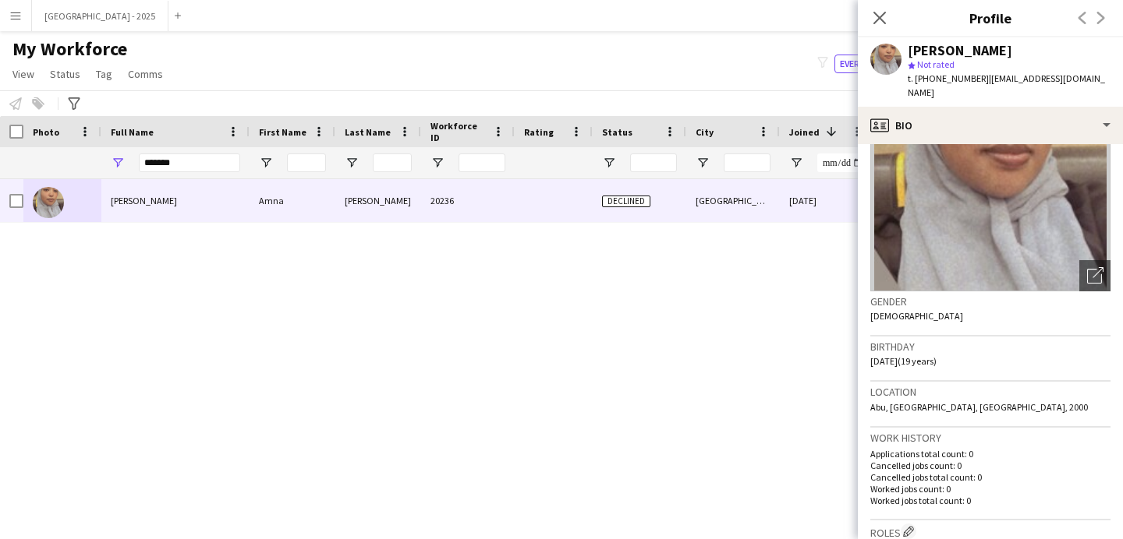
scroll to position [0, 0]
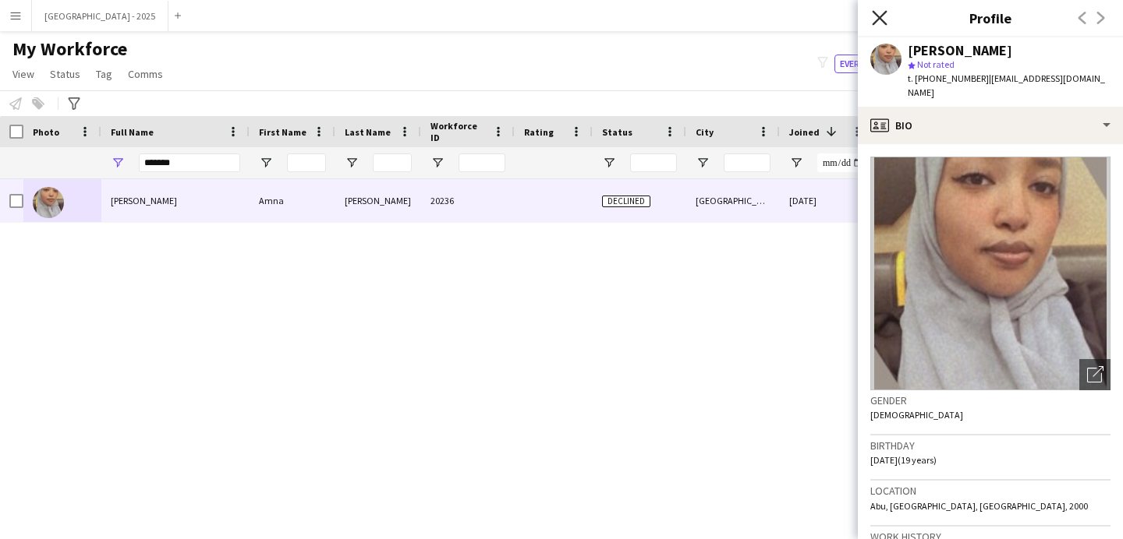
click at [879, 16] on icon at bounding box center [879, 17] width 15 height 15
